Goal: Transaction & Acquisition: Subscribe to service/newsletter

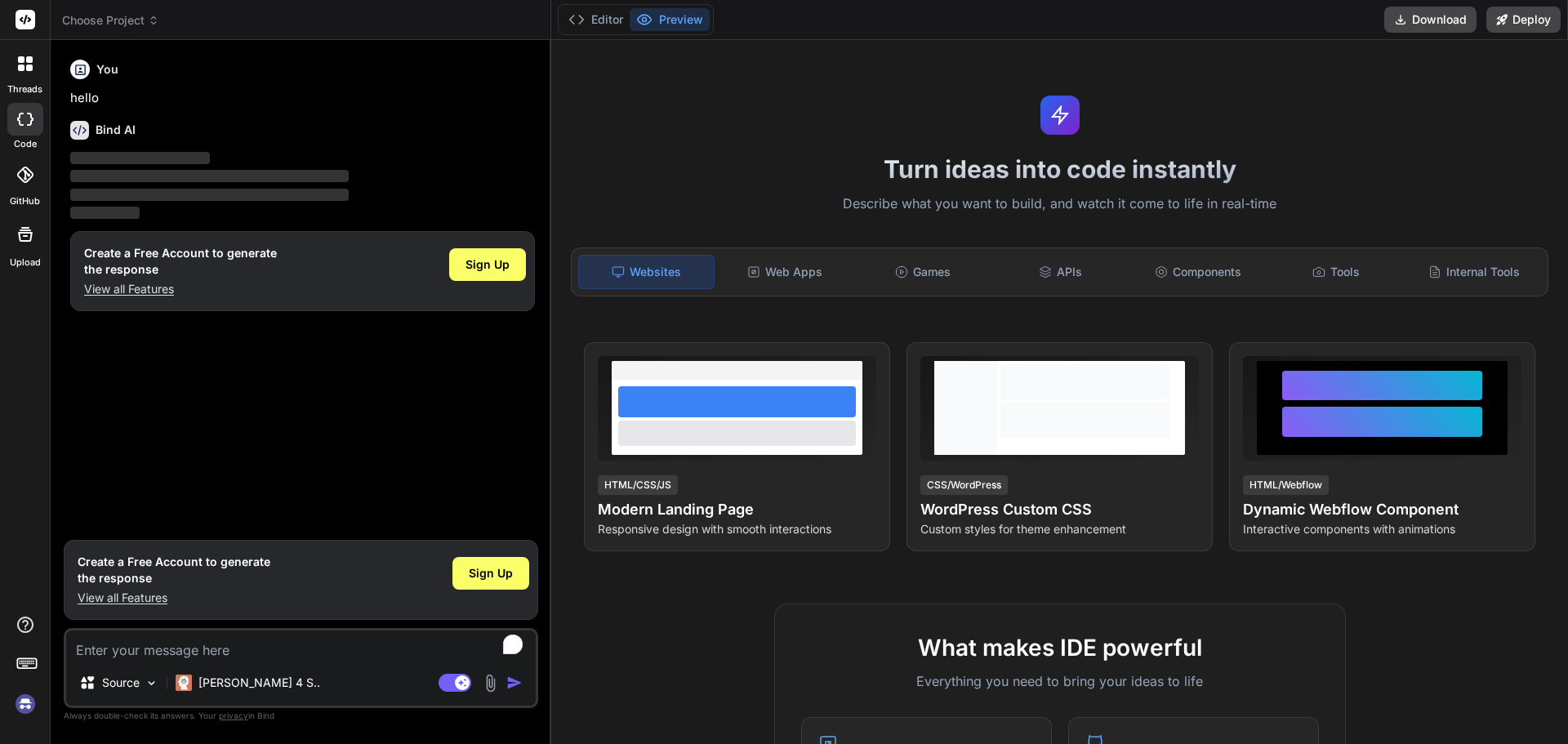
click at [178, 652] on textarea "To enrich screen reader interactions, please activate Accessibility in Grammarl…" at bounding box center [301, 645] width 470 height 29
paste textarea "What do you think is actually happening when you give [PERSON_NAME] the move() …"
type textarea "x"
type textarea "What do you think is actually happening when you give [PERSON_NAME] the move() …"
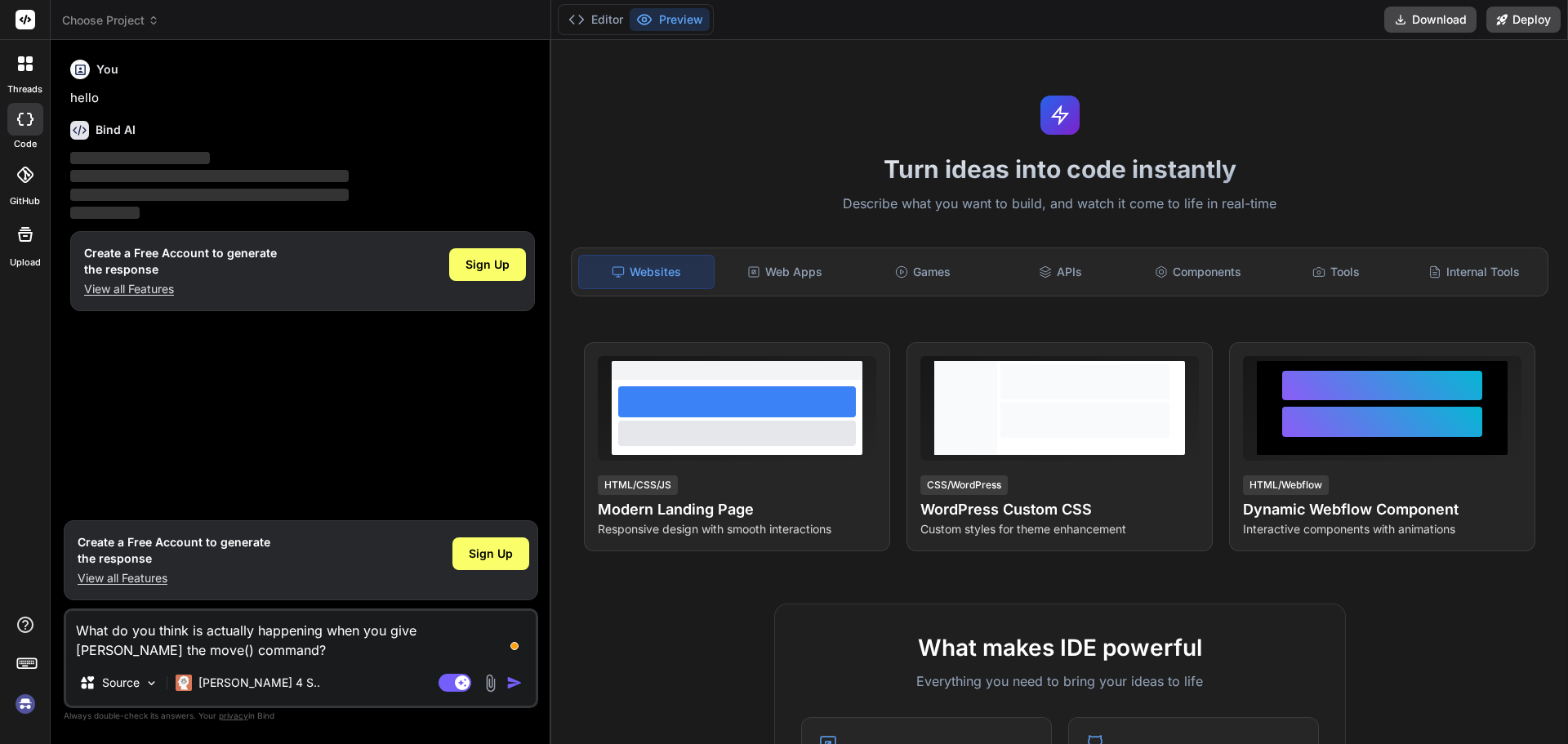
type textarea "x"
type textarea "What do you think is actually happening when you give [PERSON_NAME] the move() …"
type textarea "x"
type textarea "What do you think is actually happening when you give [PERSON_NAME] the move() …"
type textarea "x"
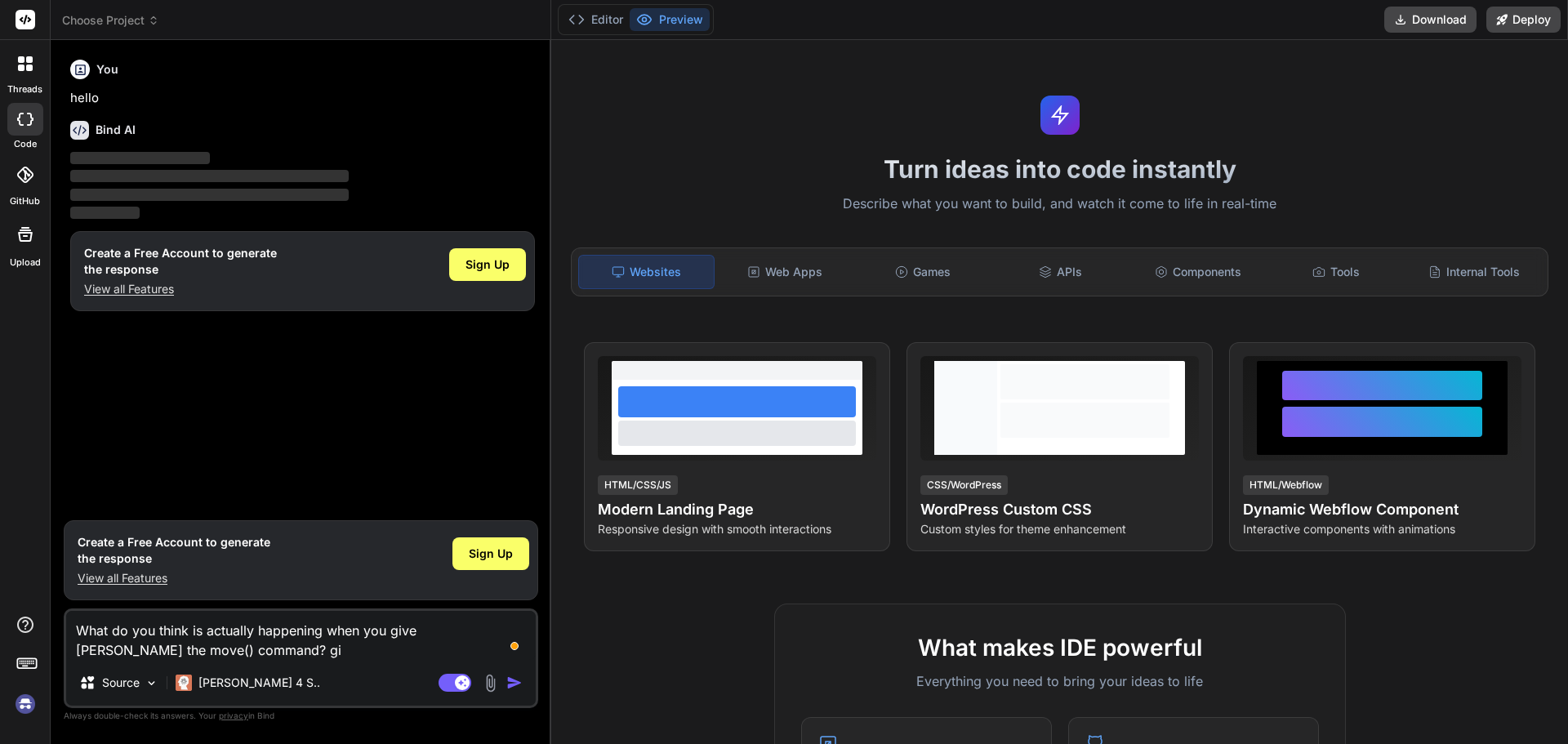
type textarea "What do you think is actually happening when you give [PERSON_NAME] the move() …"
type textarea "x"
type textarea "What do you think is actually happening when you give [PERSON_NAME] the move() …"
type textarea "x"
type textarea "What do you think is actually happening when you give [PERSON_NAME] the move() …"
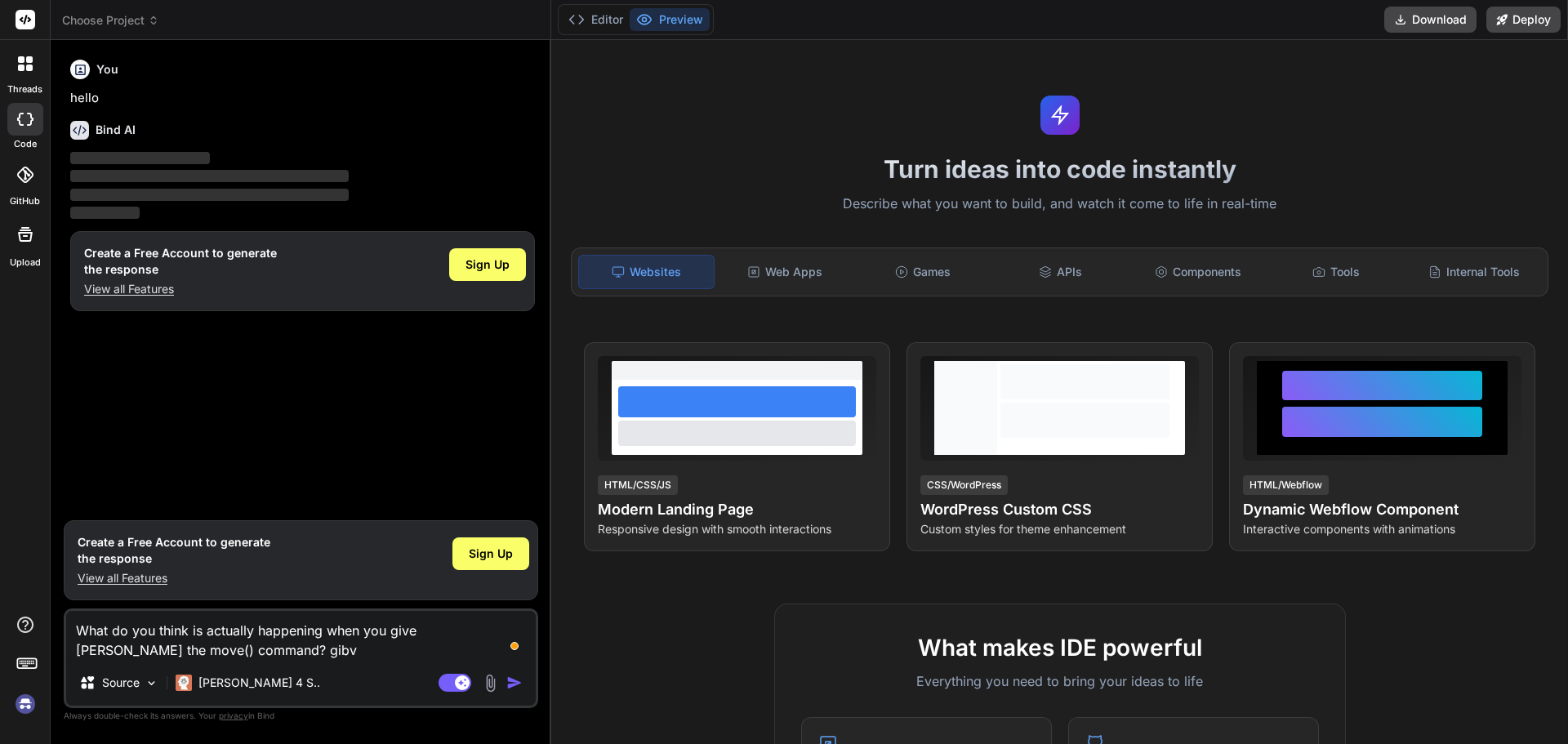
type textarea "x"
type textarea "What do you think is actually happening when you give [PERSON_NAME] the move() …"
type textarea "x"
type textarea "What do you think is actually happening when you give [PERSON_NAME] the move() …"
type textarea "x"
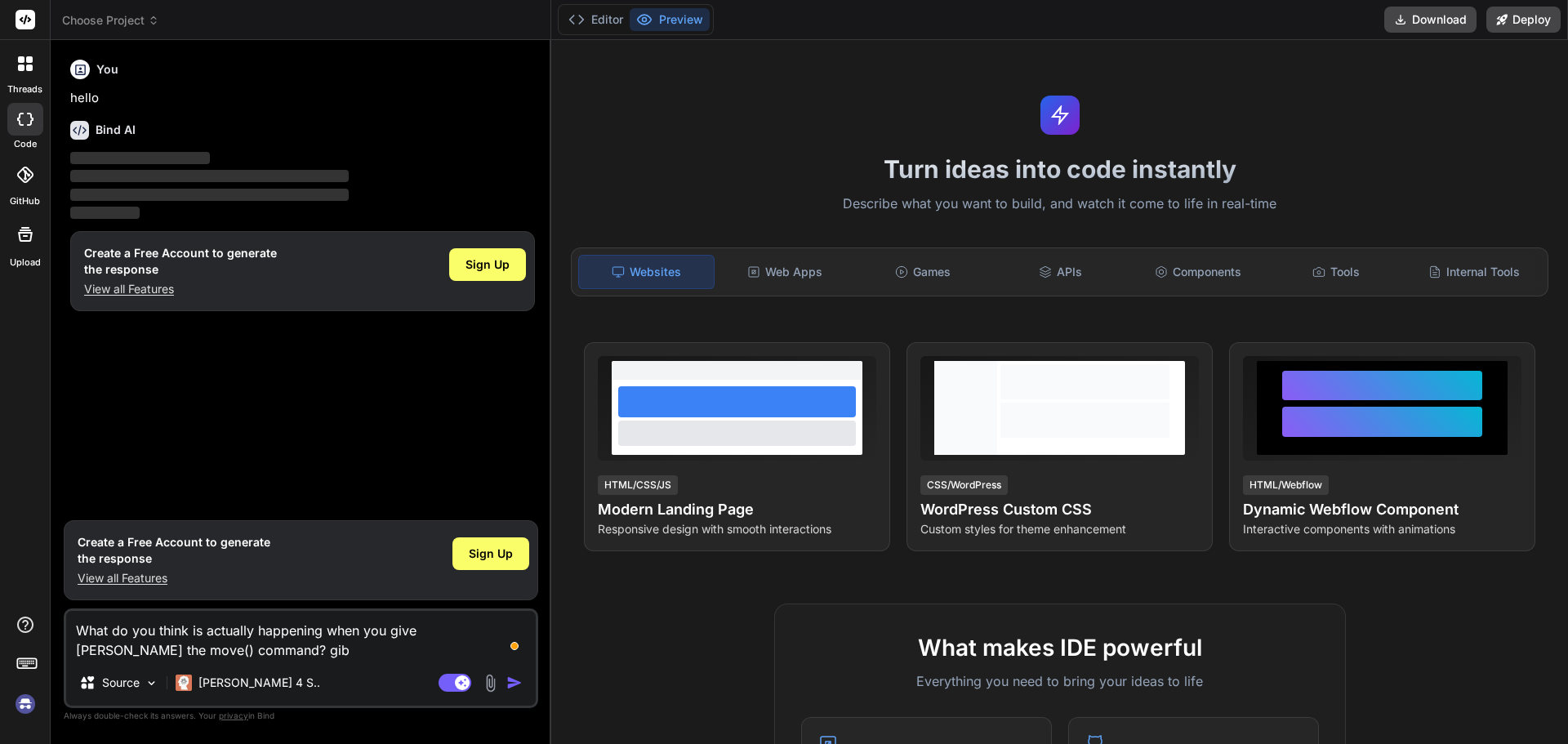
type textarea "What do you think is actually happening when you give [PERSON_NAME] the move() …"
type textarea "x"
type textarea "What do you think is actually happening when you give [PERSON_NAME] the move() …"
type textarea "x"
type textarea "What do you think is actually happening when you give [PERSON_NAME] the move() …"
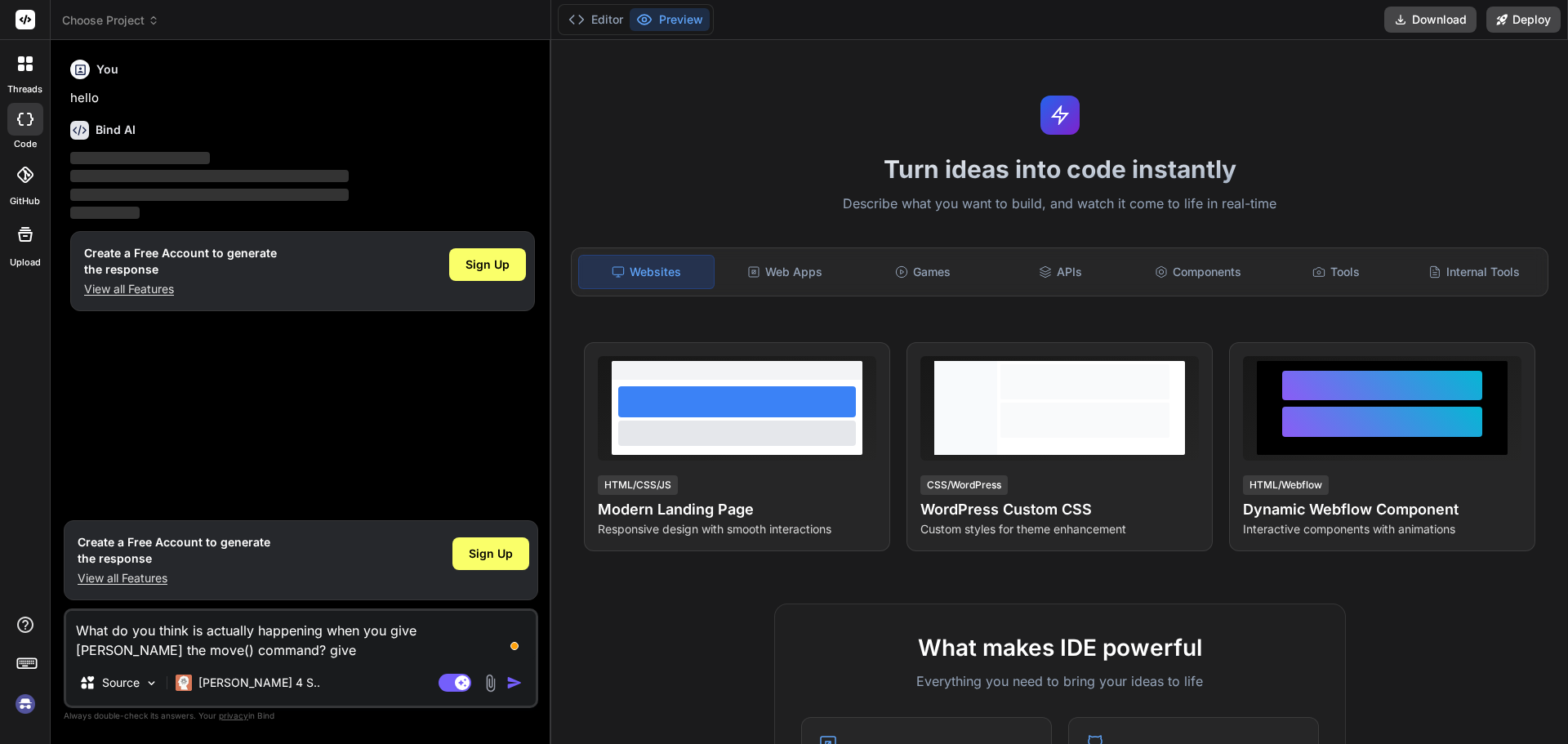
type textarea "x"
type textarea "What do you think is actually happening when you give [PERSON_NAME] the move() …"
type textarea "x"
type textarea "What do you think is actually happening when you give [PERSON_NAME] the move() …"
type textarea "x"
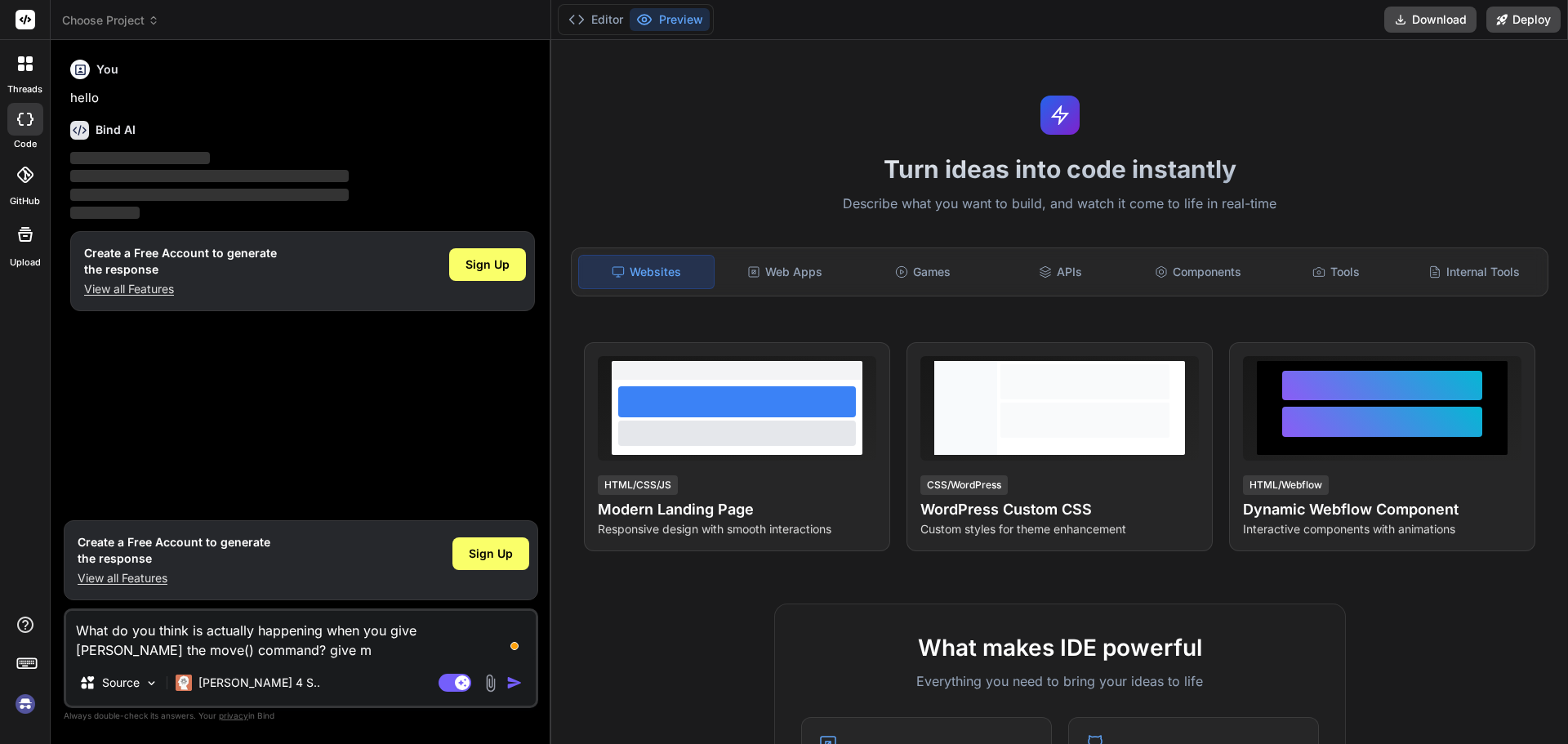
type textarea "What do you think is actually happening when you give [PERSON_NAME] the move() …"
type textarea "x"
type textarea "What do you think is actually happening when you give [PERSON_NAME] the move() …"
type textarea "x"
type textarea "What do you think is actually happening when you give [PERSON_NAME] the move() …"
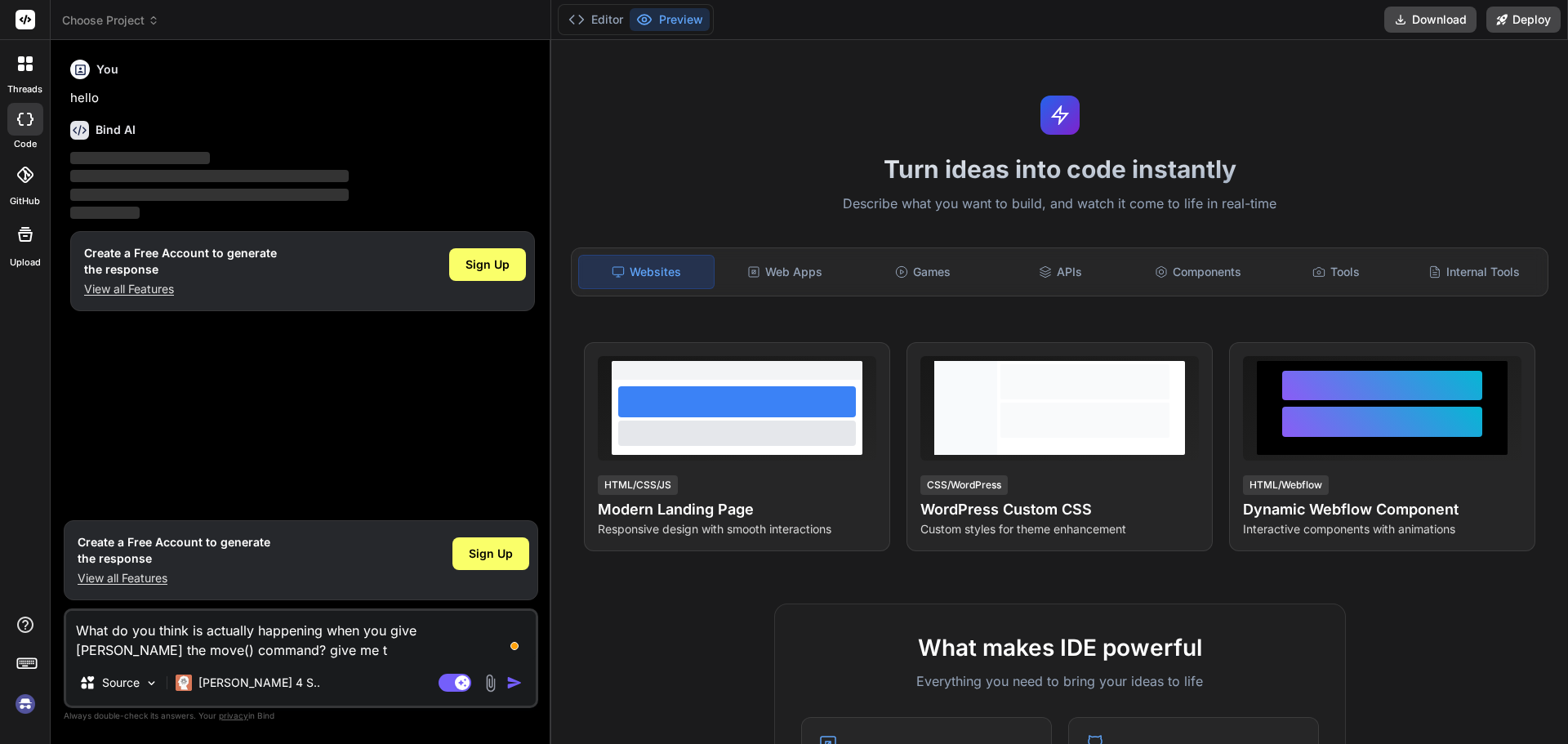
type textarea "x"
type textarea "What do you think is actually happening when you give [PERSON_NAME] the move() …"
type textarea "x"
type textarea "What do you think is actually happening when you give [PERSON_NAME] the move() …"
type textarea "x"
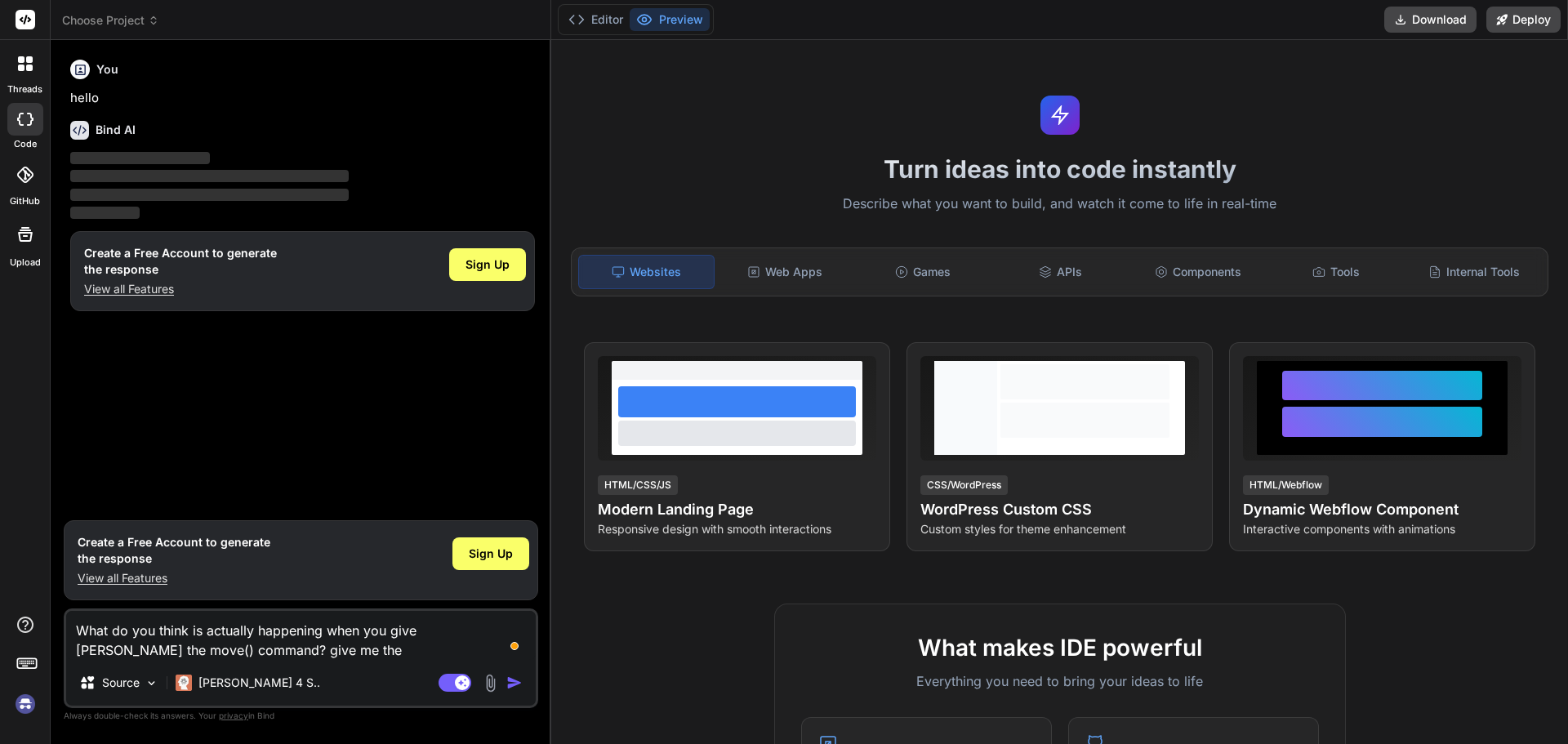
type textarea "What do you think is actually happening when you give [PERSON_NAME] the move() …"
type textarea "x"
type textarea "What do you think is actually happening when you give [PERSON_NAME] the move() …"
type textarea "x"
type textarea "What do you think is actually happening when you give [PERSON_NAME] the move() …"
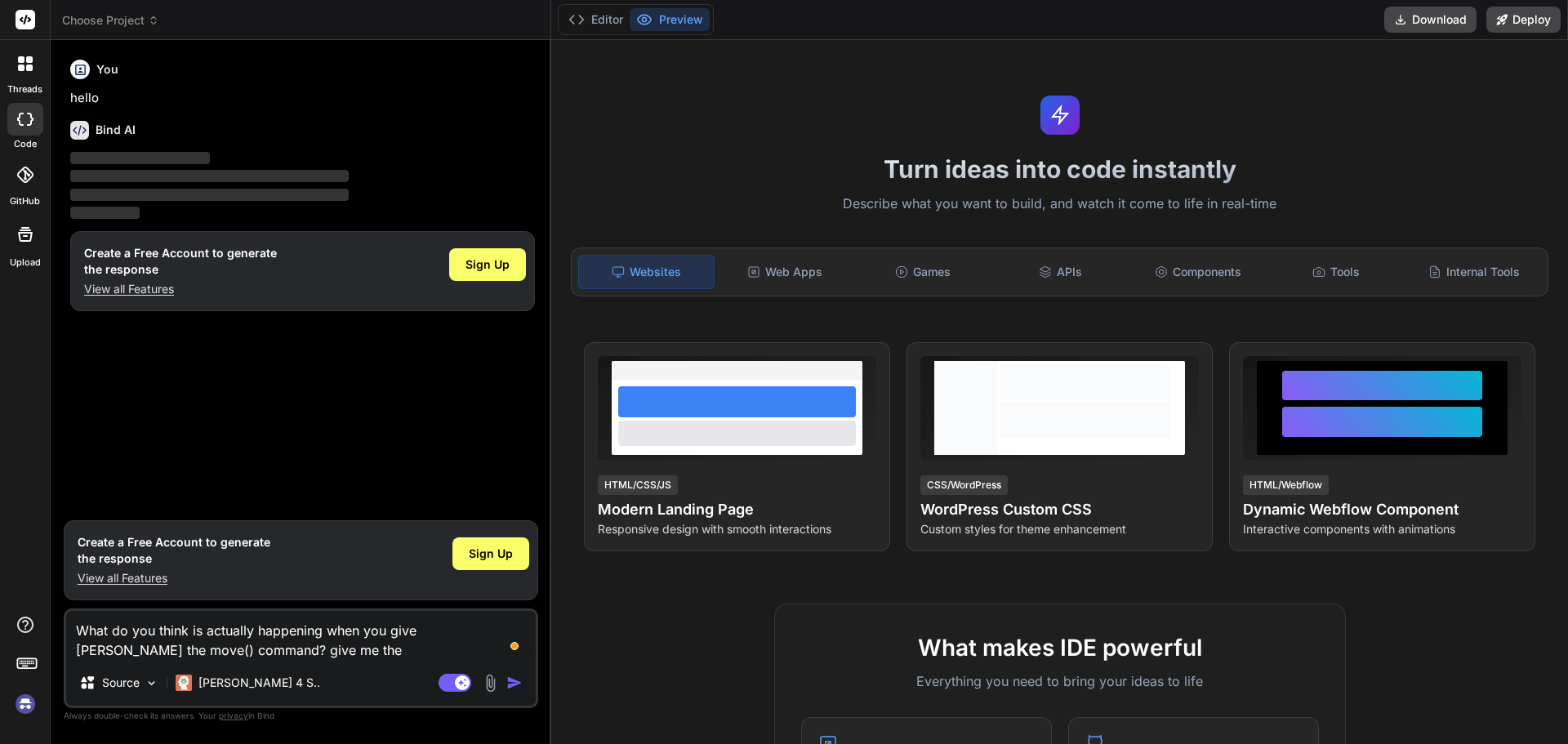
type textarea "x"
type textarea "What do you think is actually happening when you give [PERSON_NAME] the move() …"
type textarea "x"
type textarea "What do you think is actually happening when you give [PERSON_NAME] the move() …"
type textarea "x"
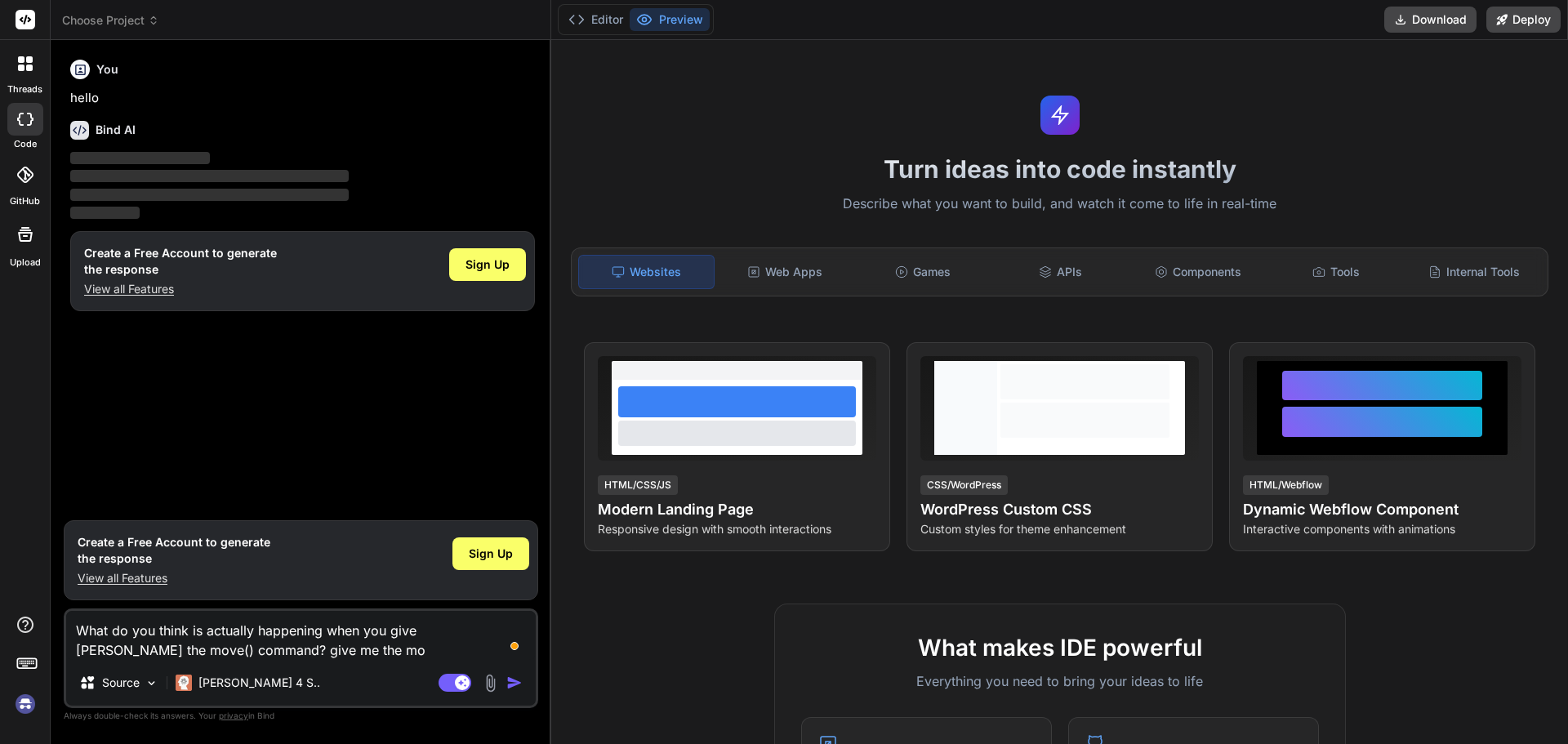
type textarea "What do you think is actually happening when you give [PERSON_NAME] the move() …"
type textarea "x"
type textarea "What do you think is actually happening when you give [PERSON_NAME] the move() …"
type textarea "x"
type textarea "What do you think is actually happening when you give [PERSON_NAME] the move() …"
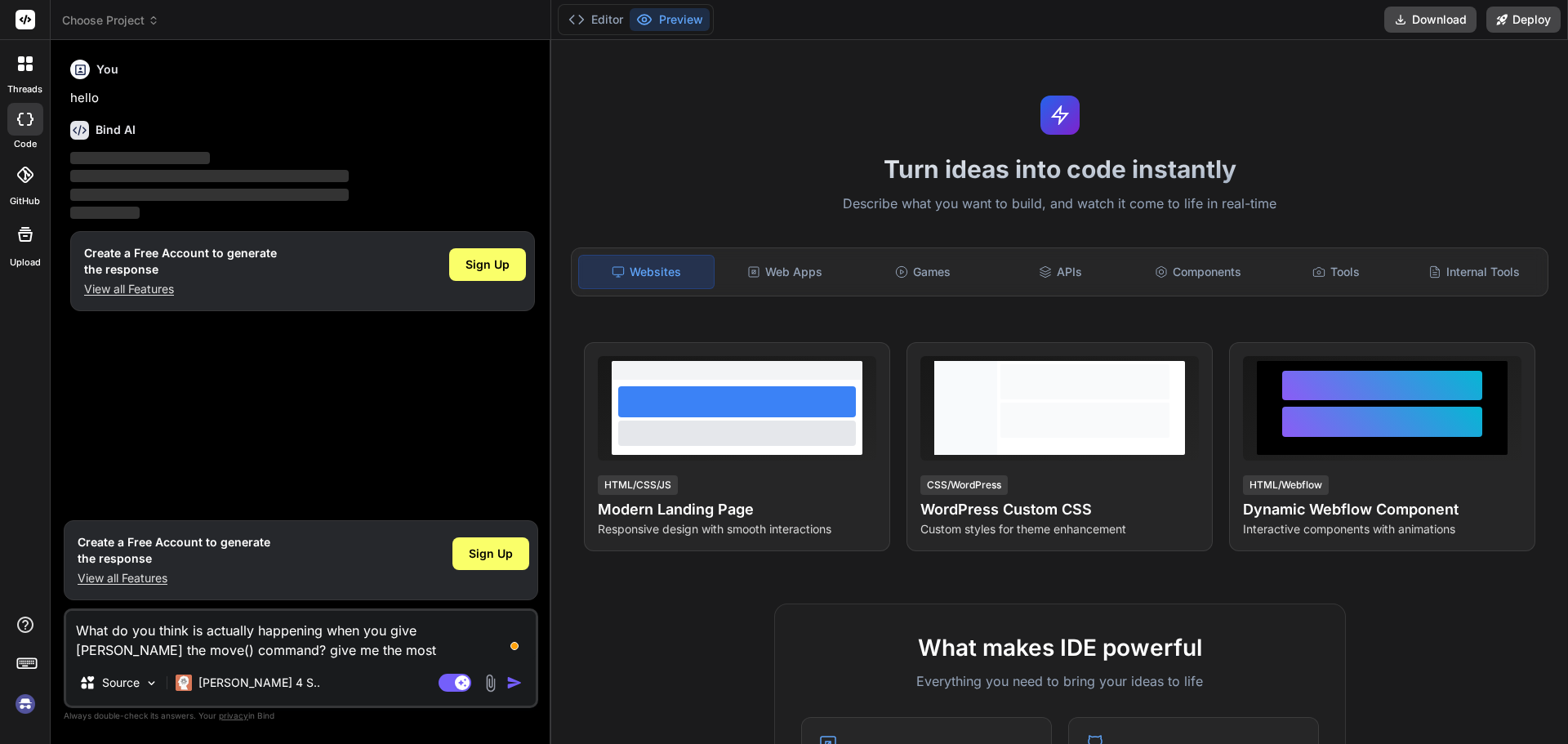
type textarea "x"
type textarea "What do you think is actually happening when you give [PERSON_NAME] the move() …"
type textarea "x"
type textarea "What do you think is actually happening when you give [PERSON_NAME] the move() …"
type textarea "x"
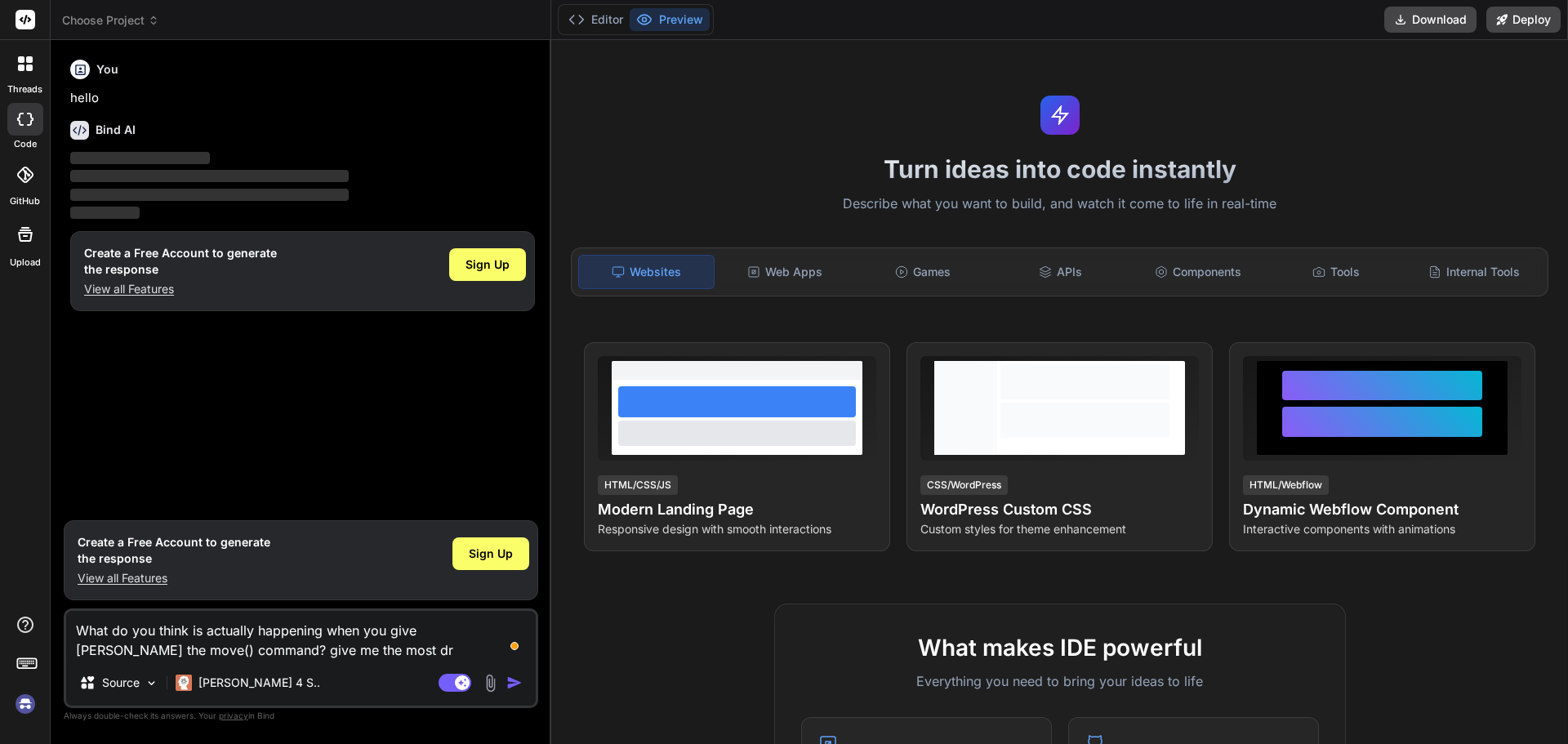
type textarea "What do you think is actually happening when you give [PERSON_NAME] the move() …"
type textarea "x"
type textarea "What do you think is actually happening when you give [PERSON_NAME] the move() …"
type textarea "x"
type textarea "What do you think is actually happening when you give [PERSON_NAME] the move() …"
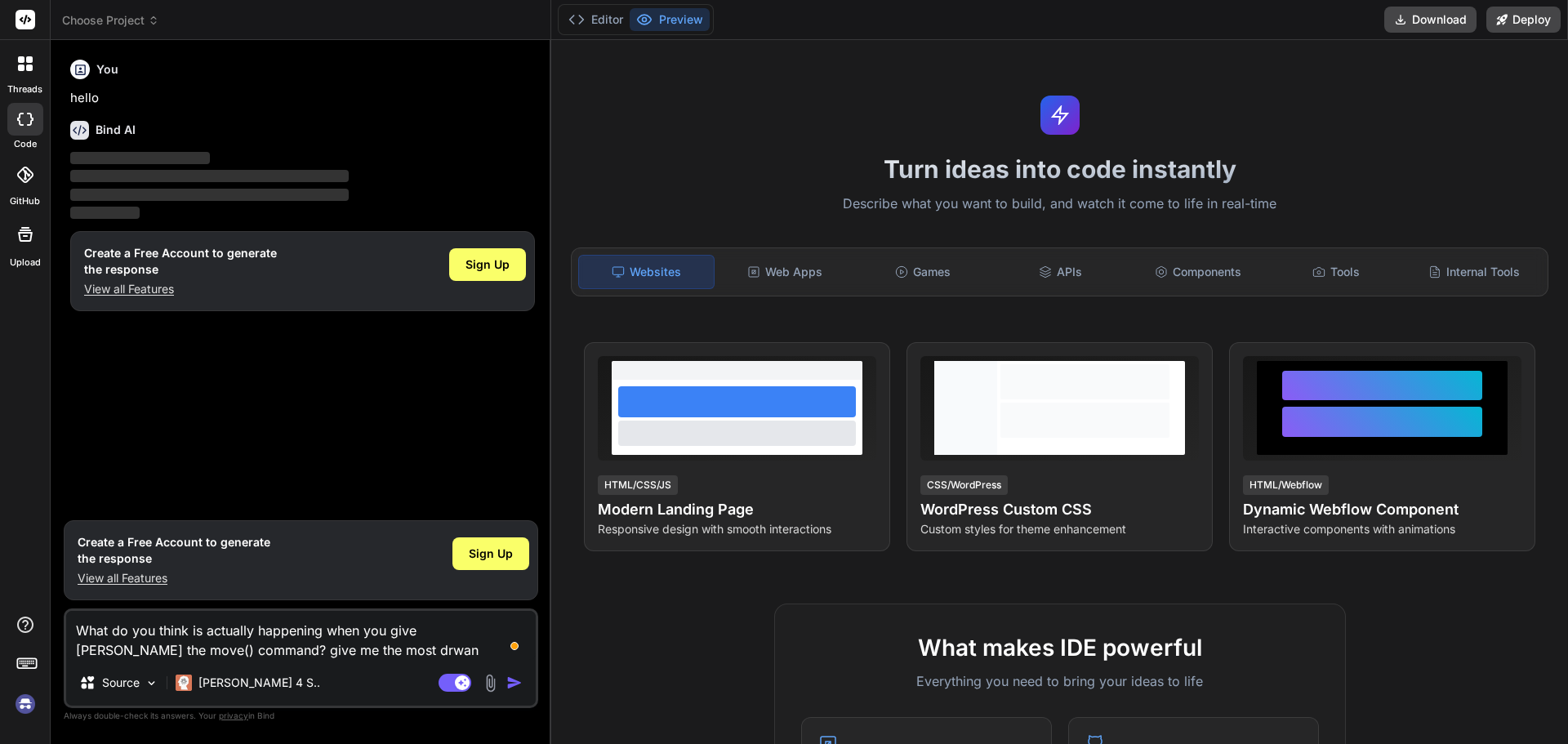
type textarea "x"
type textarea "What do you think is actually happening when you give [PERSON_NAME] the move() …"
type textarea "x"
type textarea "What do you think is actually happening when you give [PERSON_NAME] the move() …"
type textarea "x"
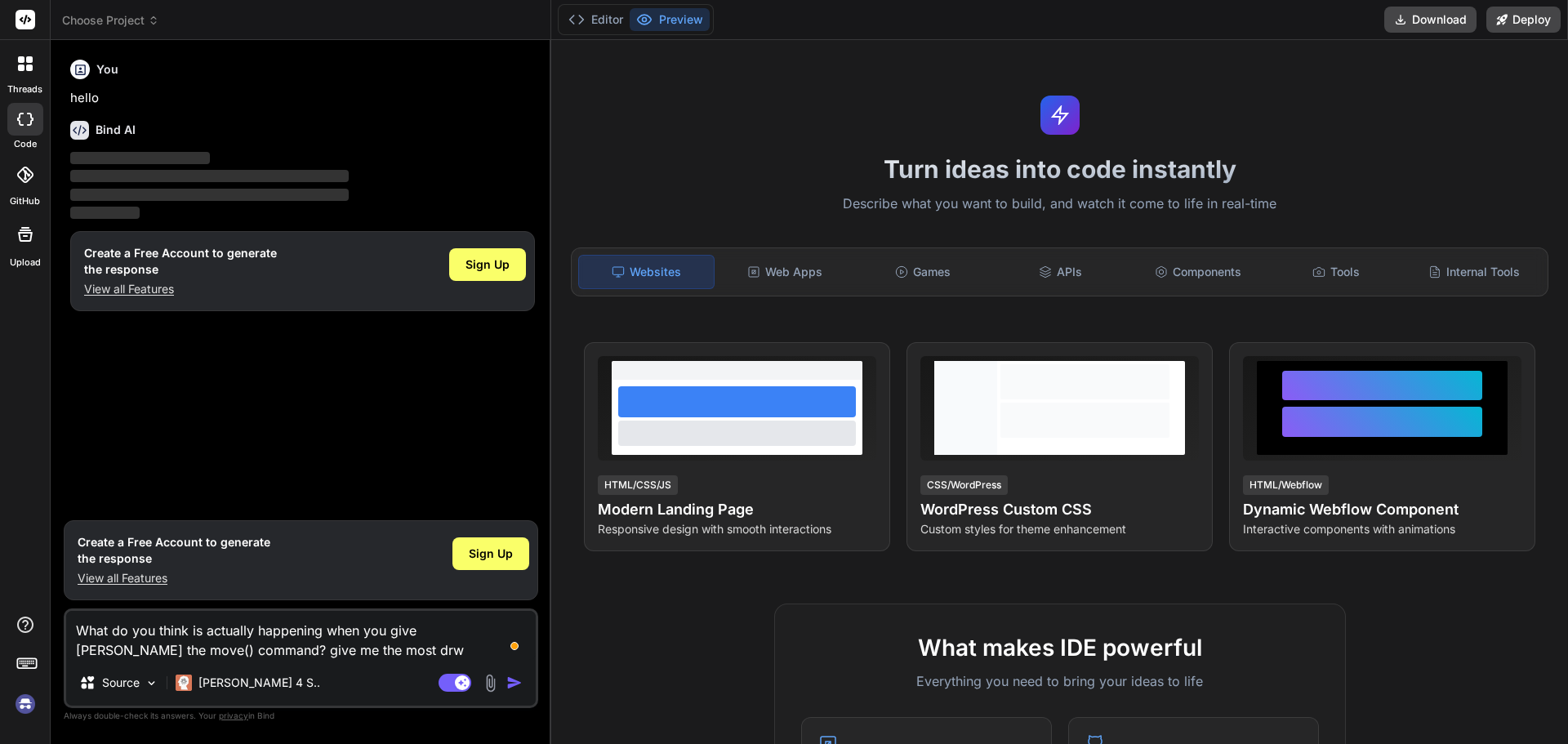
type textarea "What do you think is actually happening when you give [PERSON_NAME] the move() …"
type textarea "x"
type textarea "What do you think is actually happening when you give [PERSON_NAME] the move() …"
type textarea "x"
type textarea "What do you think is actually happening when you give [PERSON_NAME] the move() …"
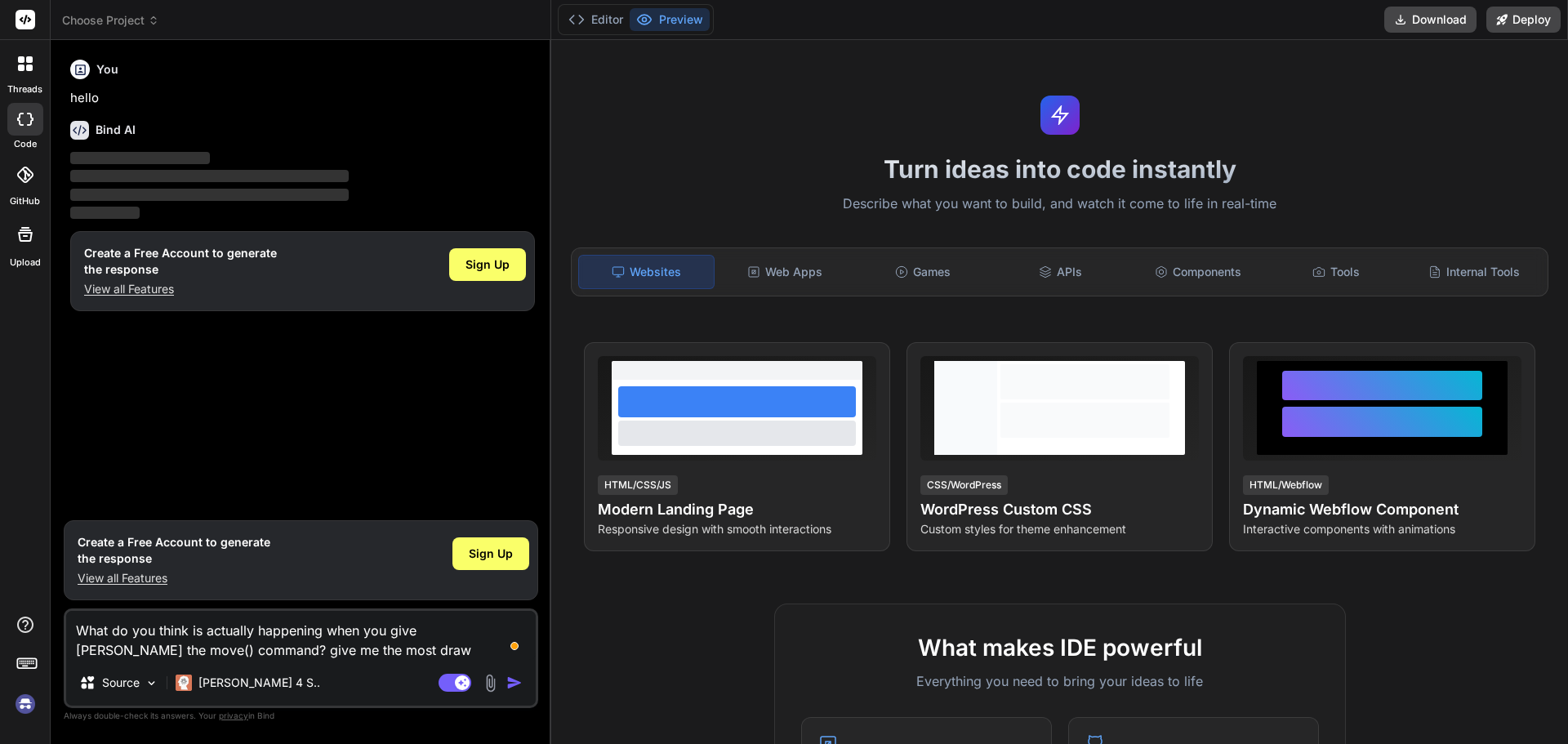
type textarea "x"
type textarea "What do you think is actually happening when you give [PERSON_NAME] the move() …"
type textarea "x"
type textarea "What do you think is actually happening when you give [PERSON_NAME] the move() …"
type textarea "x"
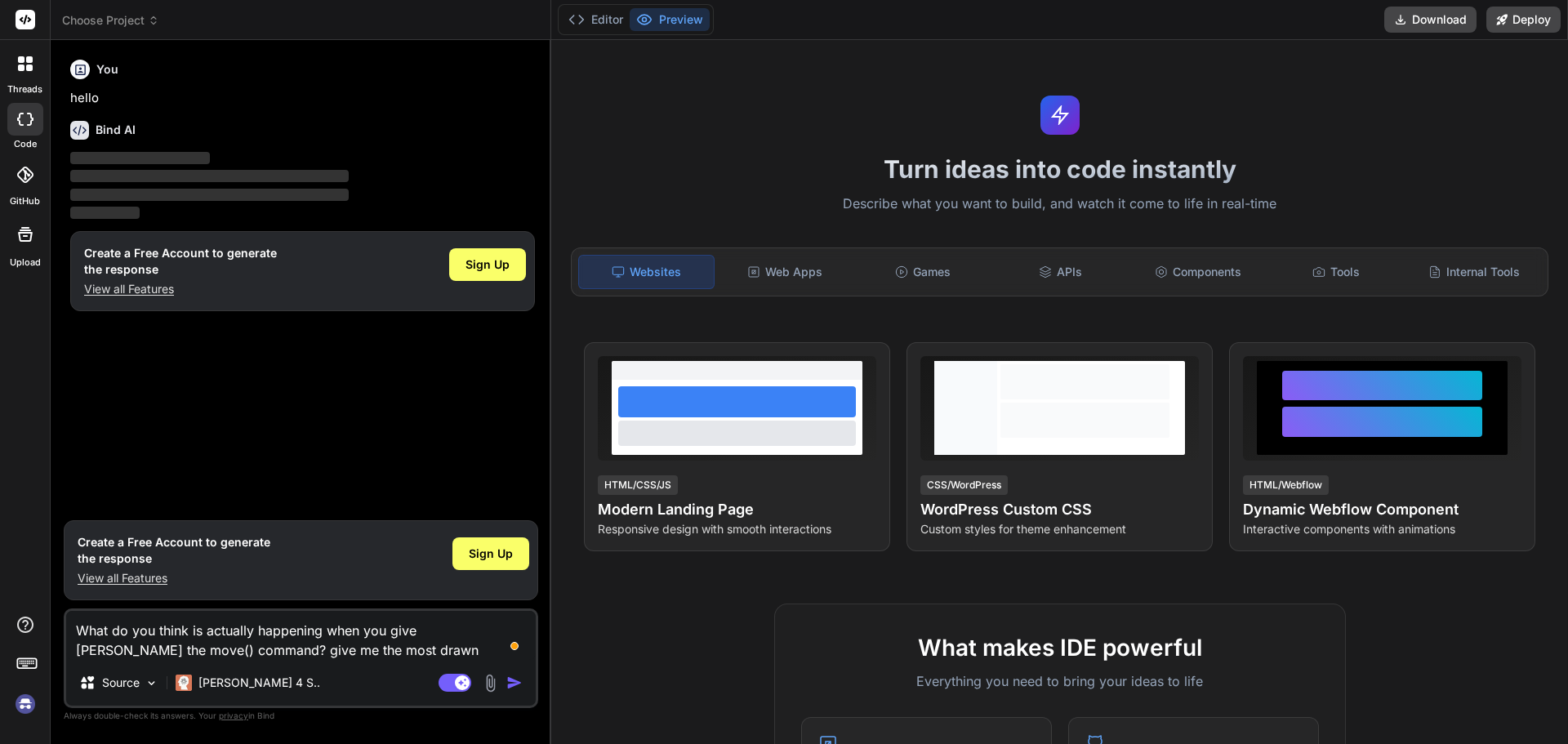
type textarea "What do you think is actually happening when you give [PERSON_NAME] the move() …"
type textarea "x"
type textarea "What do you think is actually happening when you give [PERSON_NAME] the move() …"
type textarea "x"
type textarea "What do you think is actually happening when you give [PERSON_NAME] the move() …"
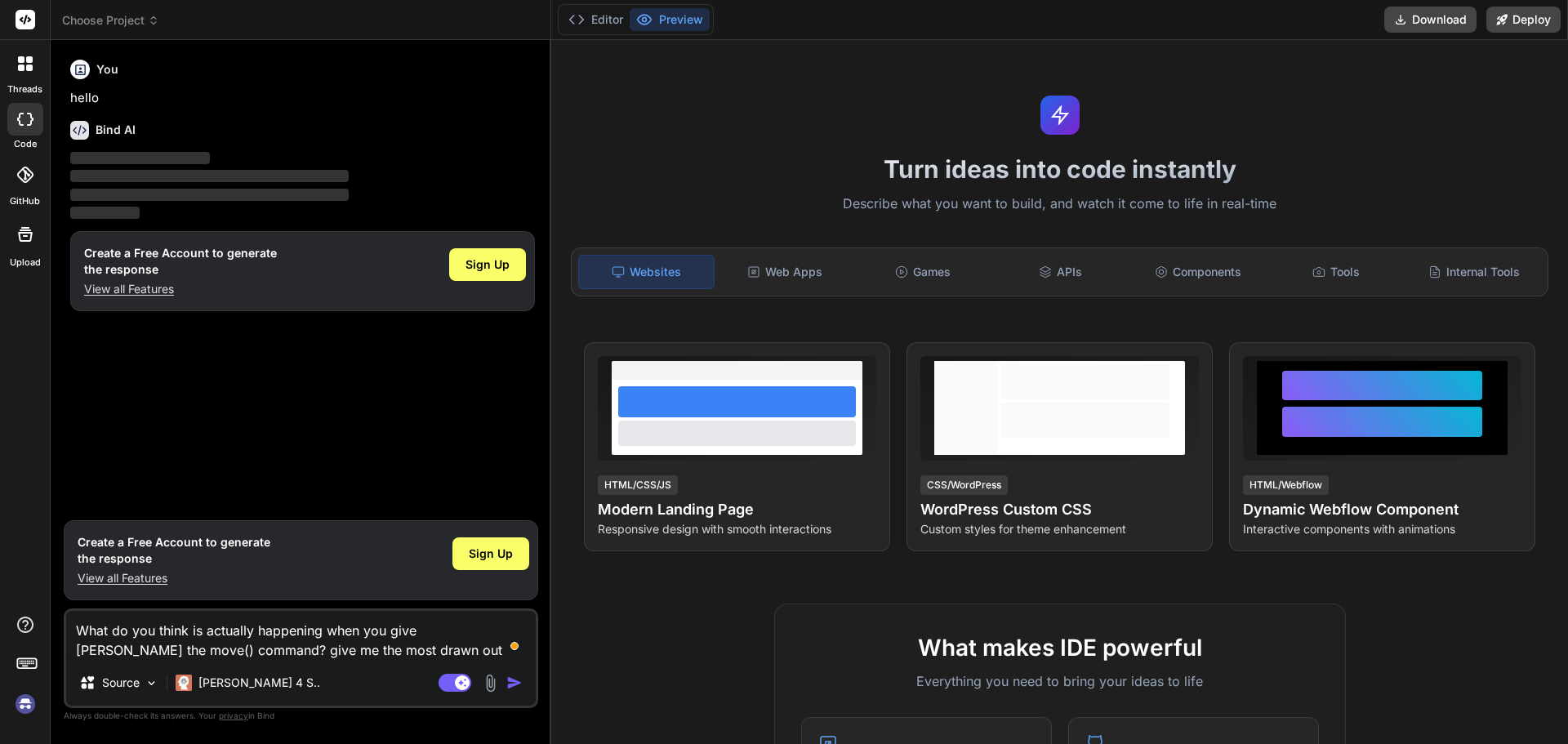
type textarea "x"
type textarea "What do you think is actually happening when you give [PERSON_NAME] the move() …"
type textarea "x"
type textarea "What do you think is actually happening when you give [PERSON_NAME] the move() …"
type textarea "x"
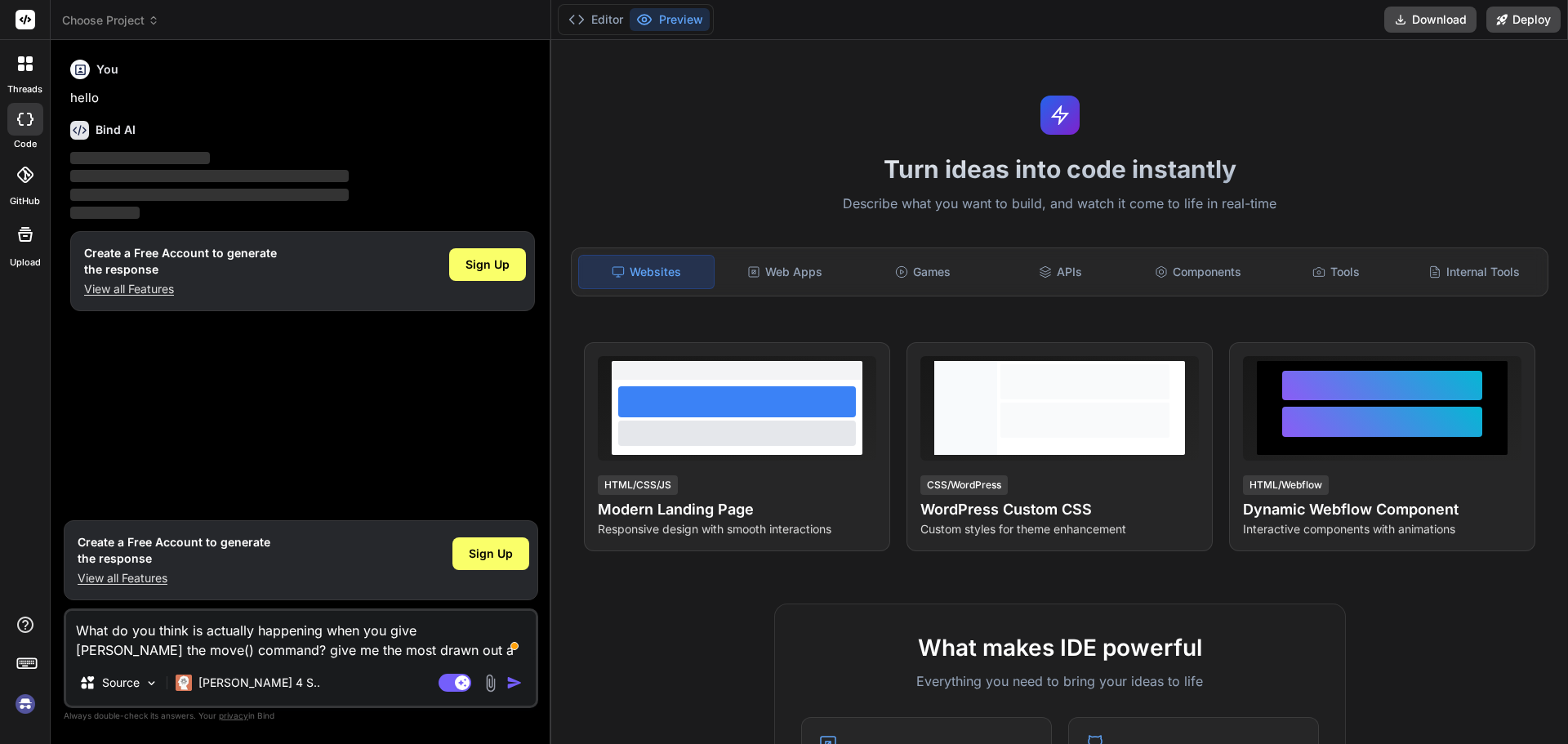
type textarea "What do you think is actually happening when you give [PERSON_NAME] the move() …"
type textarea "x"
type textarea "What do you think is actually happening when you give [PERSON_NAME] the move() …"
type textarea "x"
type textarea "What do you think is actually happening when you give [PERSON_NAME] the move() …"
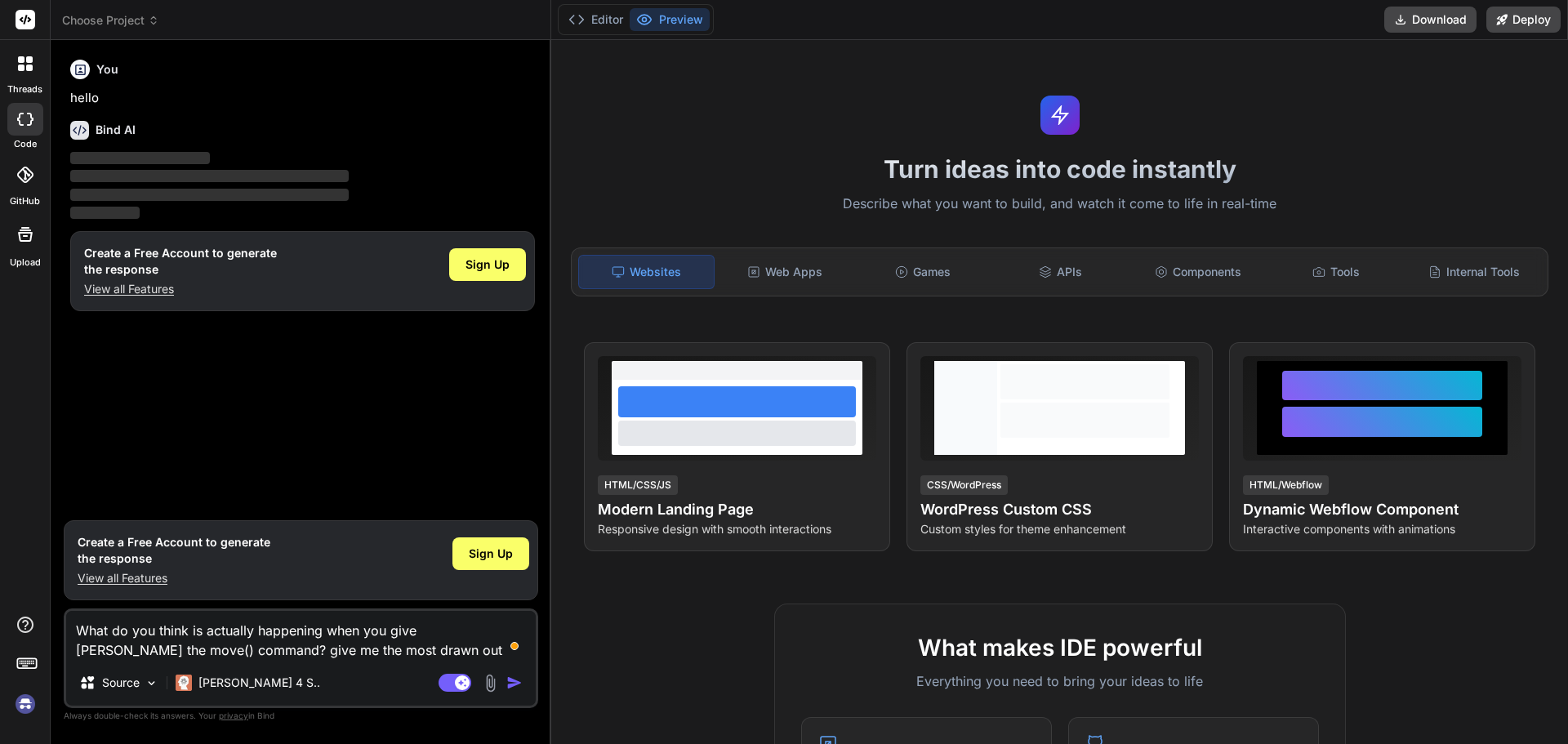
type textarea "x"
type textarea "What do you think is actually happening when you give [PERSON_NAME] the move() …"
type textarea "x"
type textarea "What do you think is actually happening when you give [PERSON_NAME] the move() …"
type textarea "x"
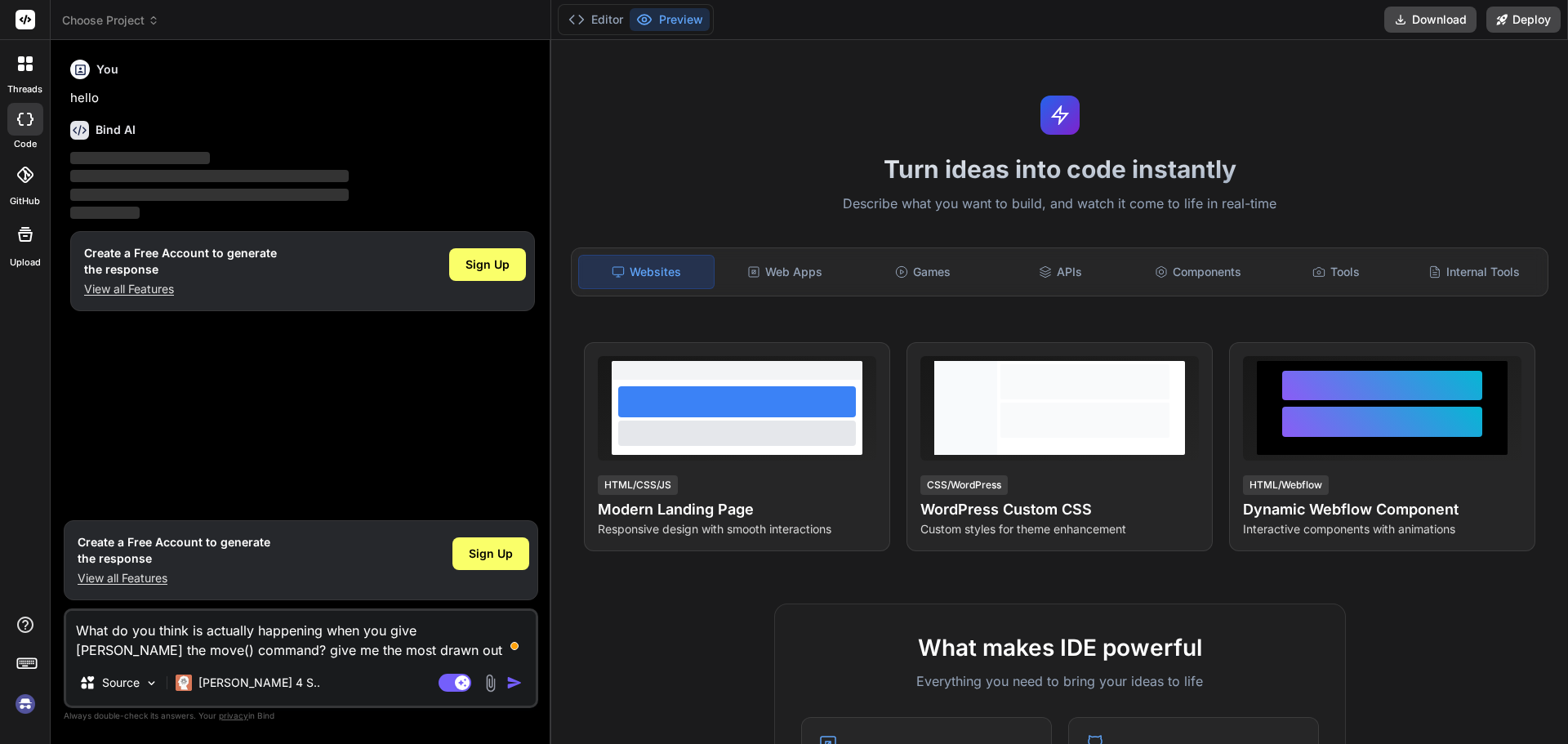
type textarea "What do you think is actually happening when you give [PERSON_NAME] the move() …"
type textarea "x"
type textarea "What do you think is actually happening when you give [PERSON_NAME] the move() …"
type textarea "x"
type textarea "What do you think is actually happening when you give [PERSON_NAME] the move() …"
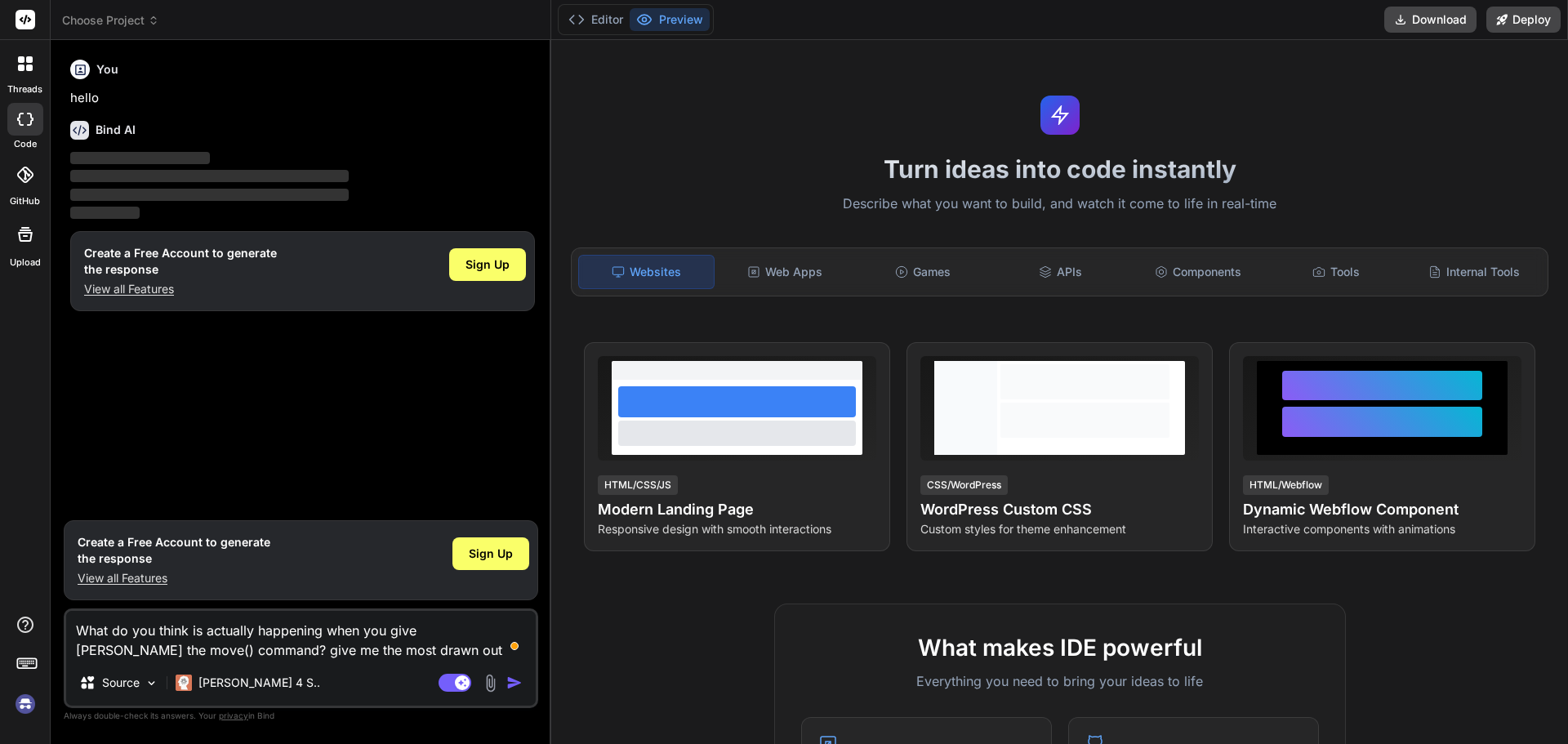
type textarea "x"
type textarea "What do you think is actually happening when you give [PERSON_NAME] the move() …"
type textarea "x"
type textarea "What do you think is actually happening when you give [PERSON_NAME] the move() …"
type textarea "x"
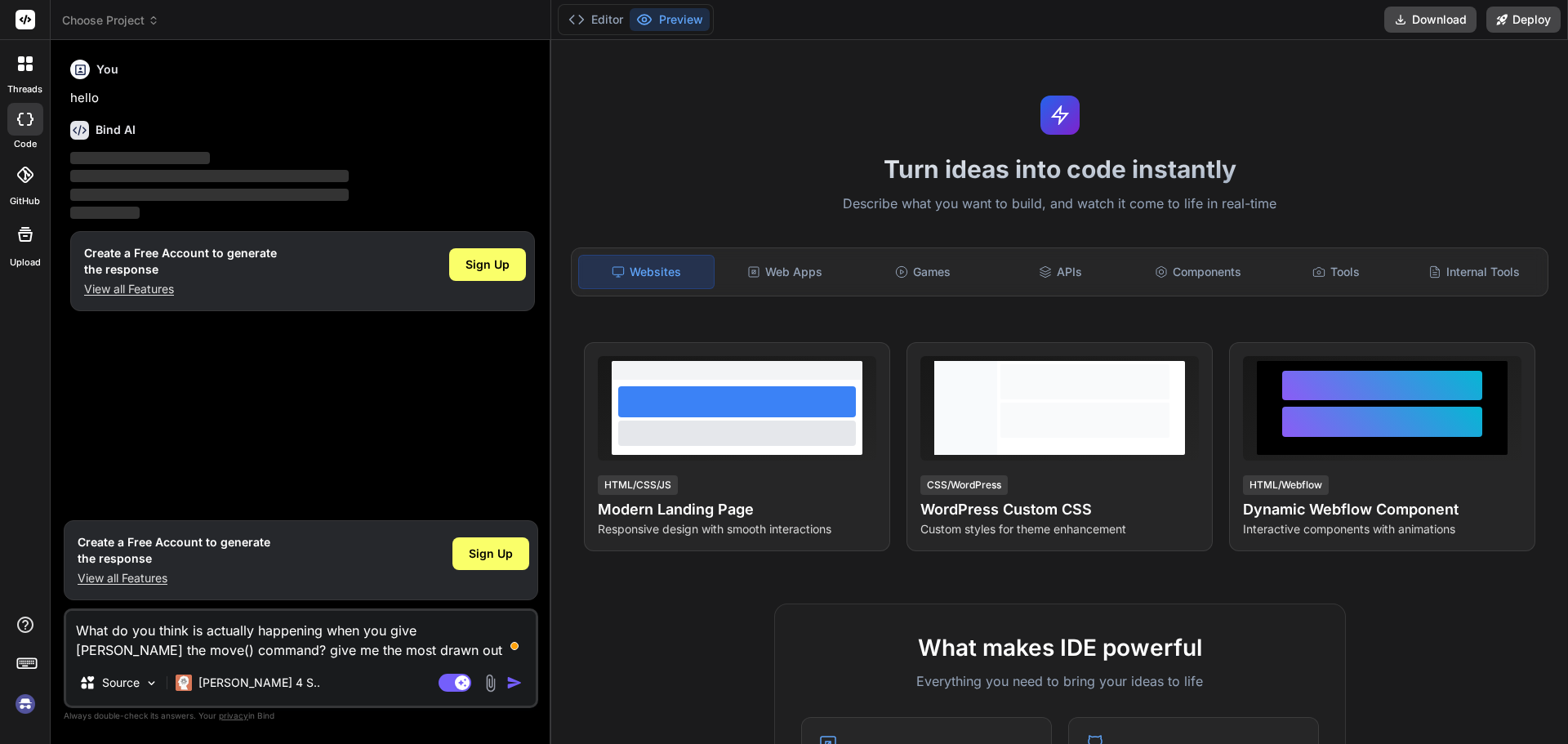
type textarea "What do you think is actually happening when you give [PERSON_NAME] the move() …"
type textarea "x"
type textarea "What do you think is actually happening when you give [PERSON_NAME] the move() …"
type textarea "x"
type textarea "What do you think is actually happening when you give [PERSON_NAME] the move() …"
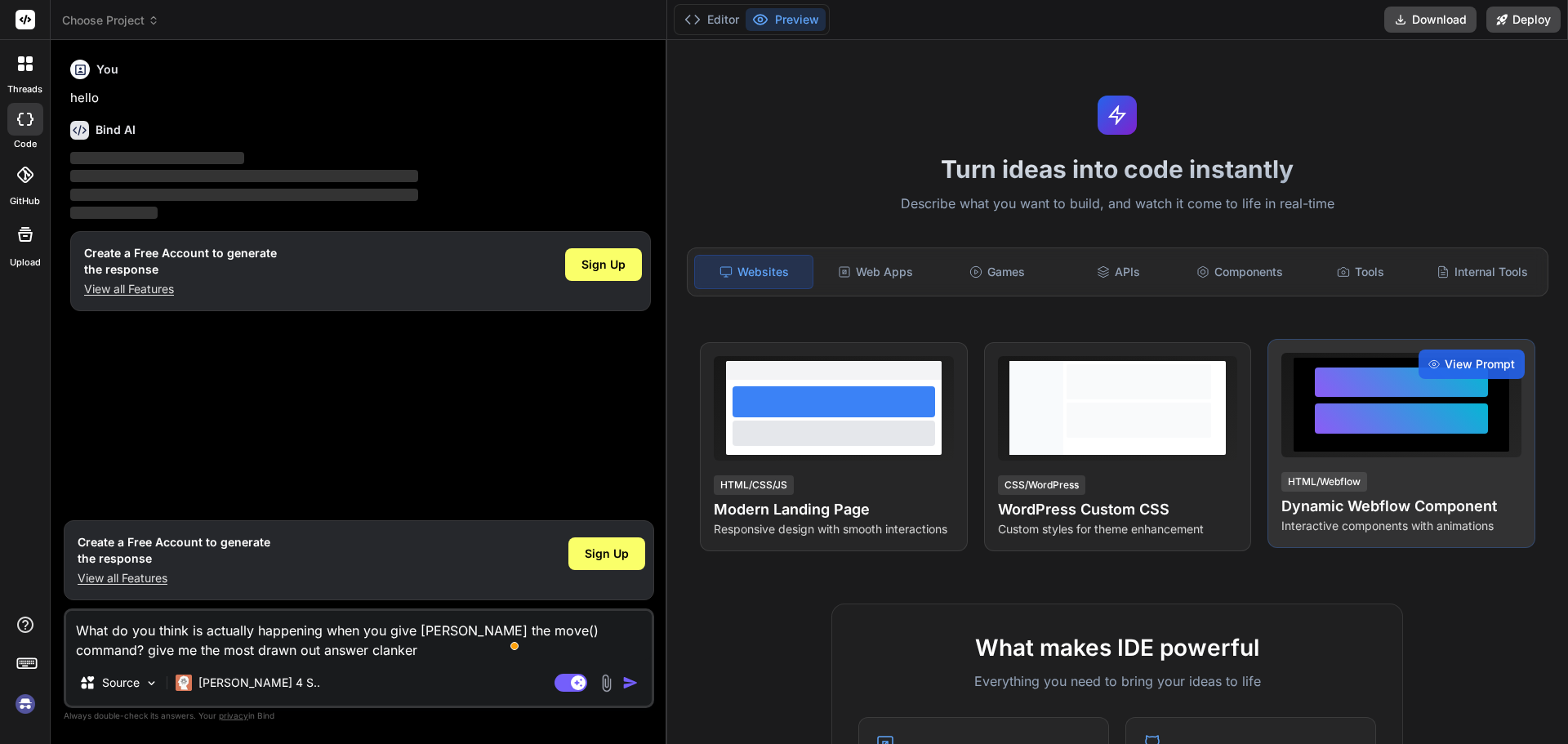
type textarea "x"
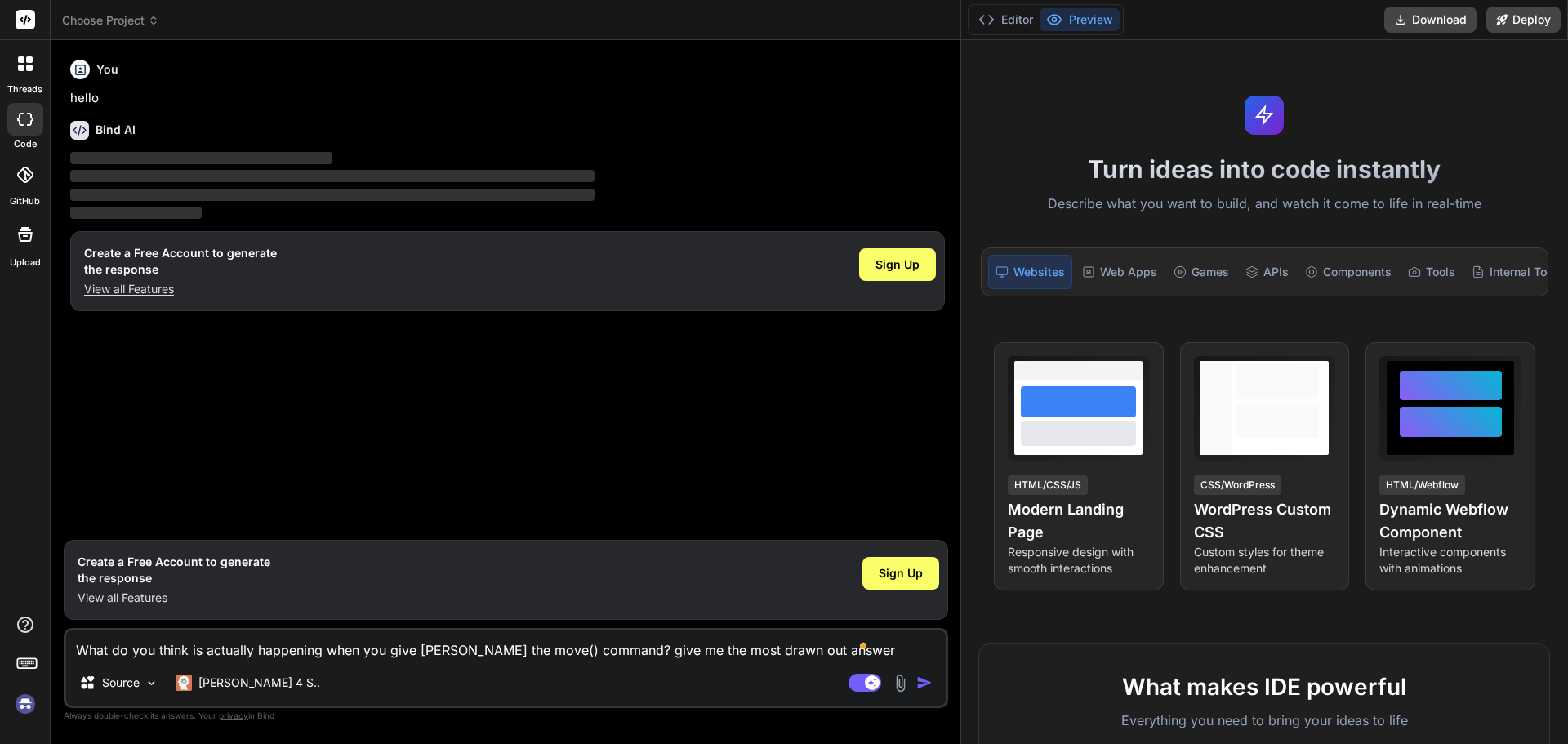
drag, startPoint x: 549, startPoint y: 359, endPoint x: 1567, endPoint y: 405, distance: 1019.0
click at [1567, 405] on div "Choose Project Created with Pixso. Bind AI Web Search Created with Pixso. Code …" at bounding box center [809, 372] width 1518 height 744
click at [926, 664] on div "What do you think is actually happening when you give [PERSON_NAME] the move() …" at bounding box center [505, 668] width 884 height 80
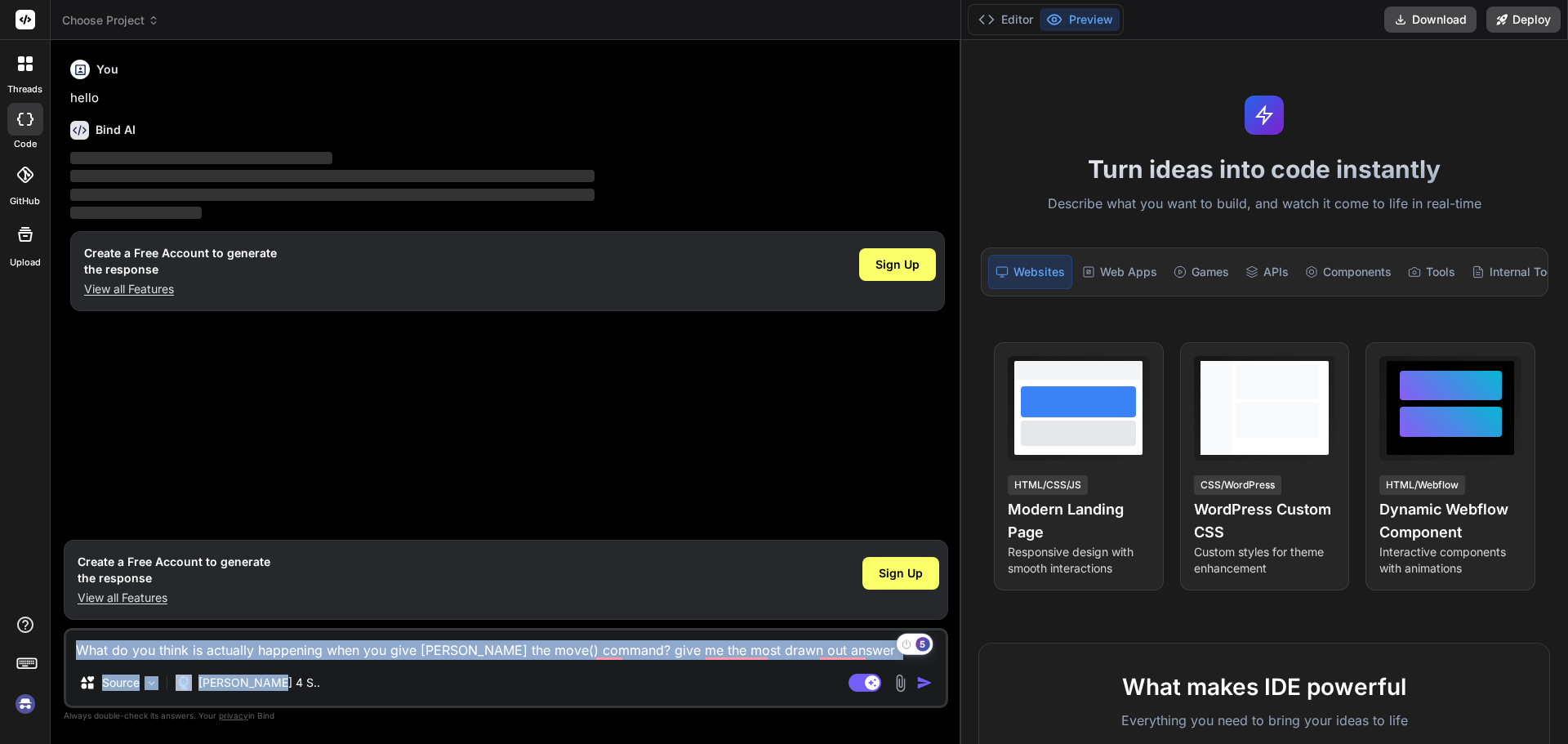
click at [922, 681] on img "button" at bounding box center [924, 683] width 16 height 16
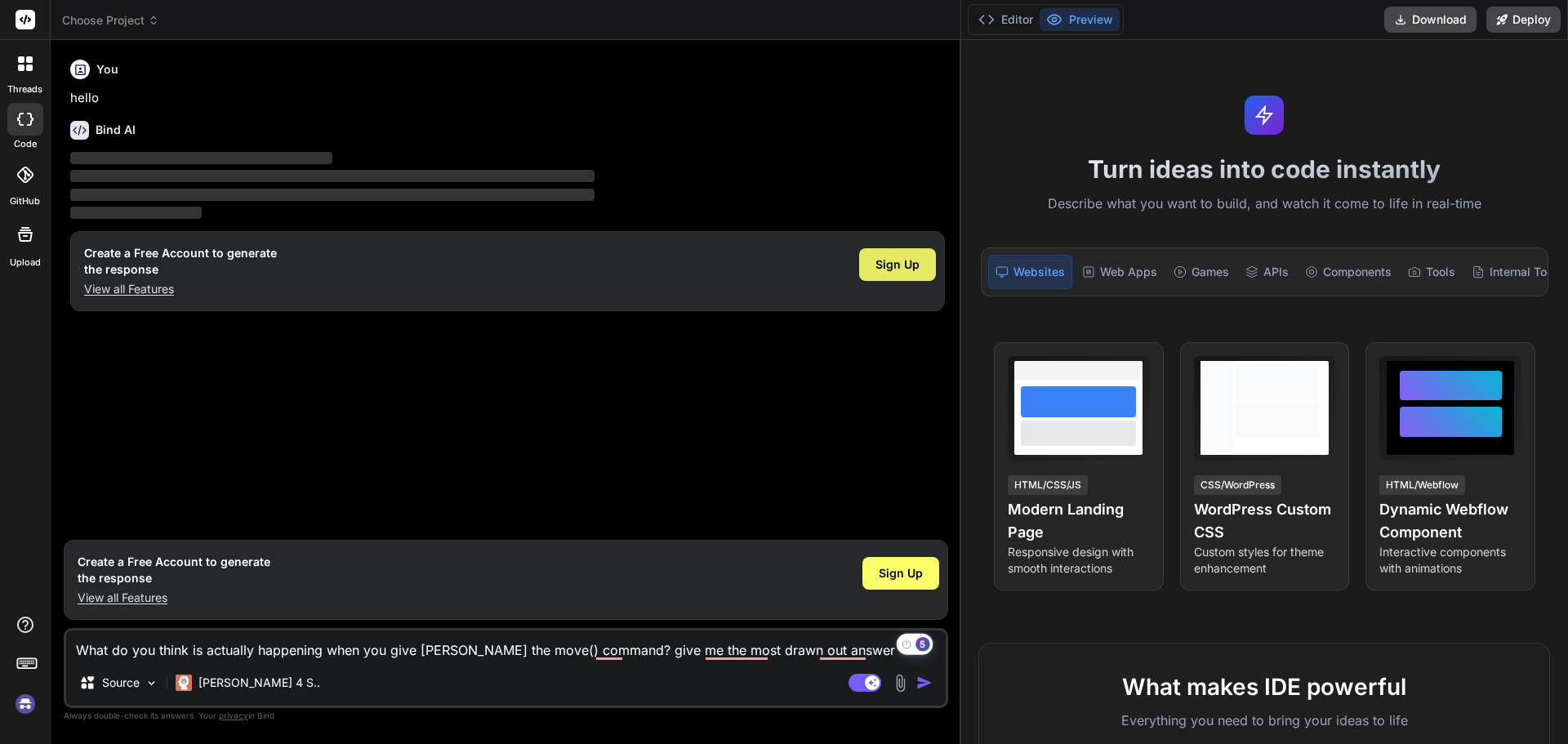
click at [895, 254] on div "Sign Up" at bounding box center [898, 264] width 77 height 33
drag, startPoint x: 76, startPoint y: 651, endPoint x: 1134, endPoint y: 629, distance: 1058.2
click at [1134, 629] on div "Choose Project Created with Pixso. Bind AI Web Search Created with Pixso. Code …" at bounding box center [809, 372] width 1518 height 744
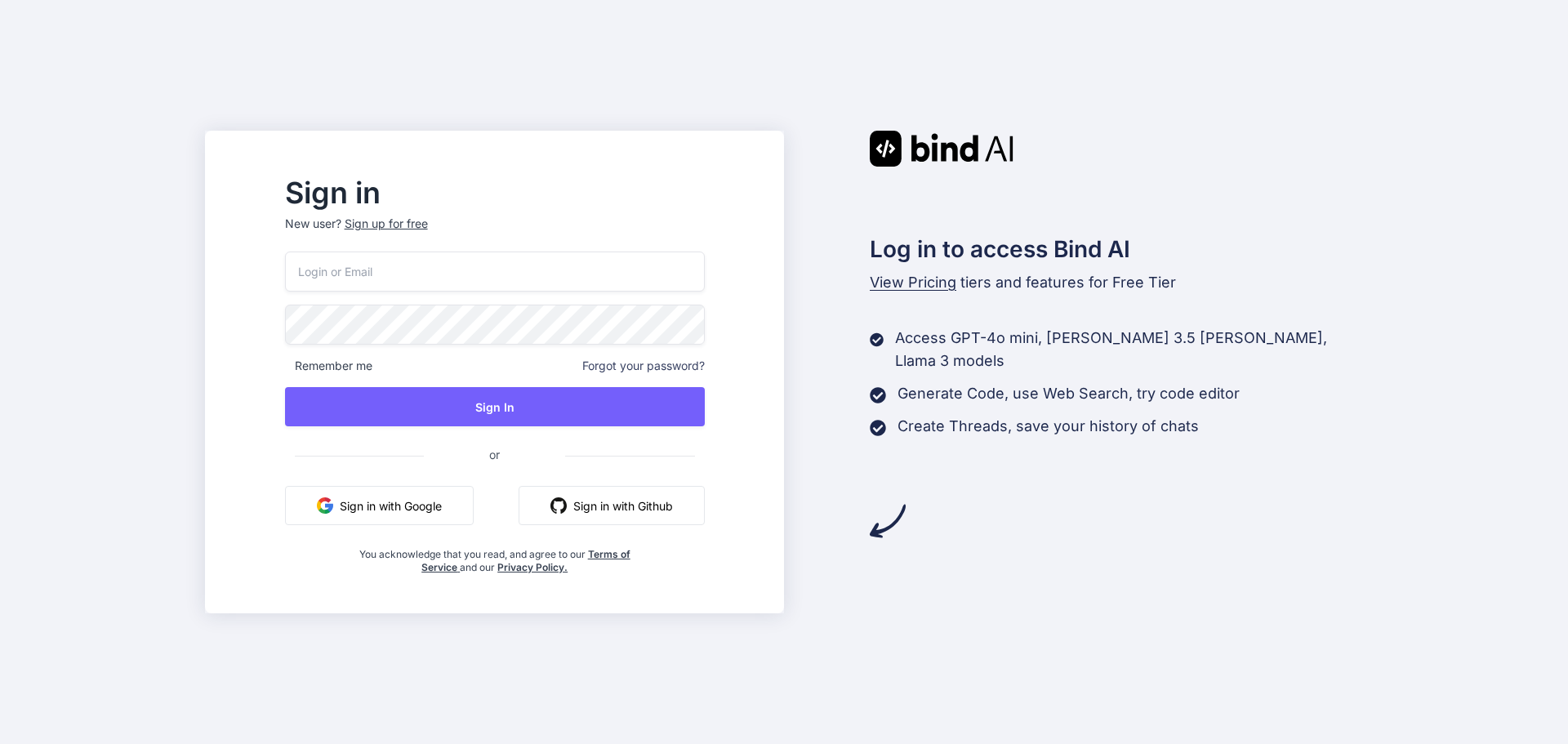
click at [432, 271] on input "email" at bounding box center [495, 271] width 420 height 40
type input "[EMAIL_ADDRESS][DOMAIN_NAME]"
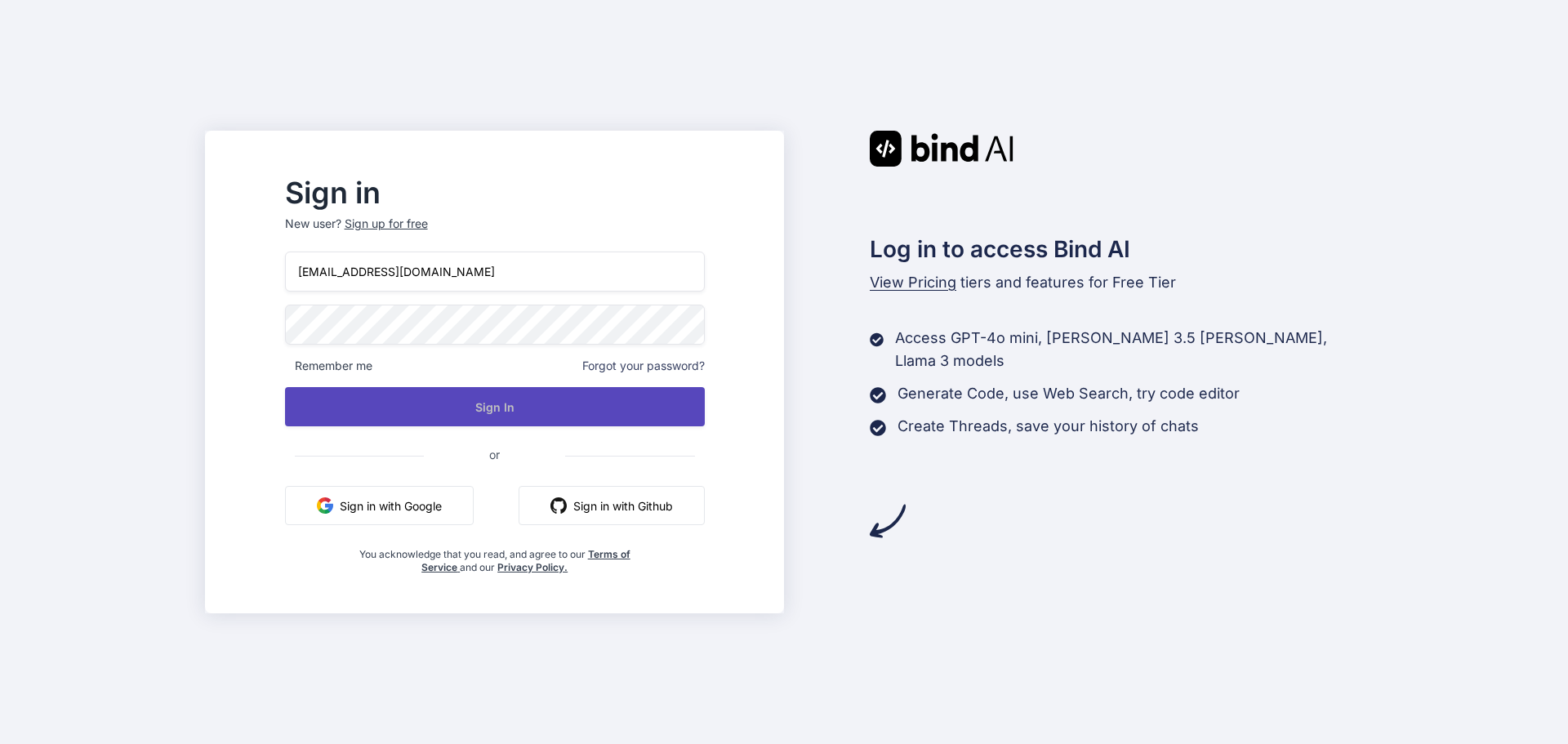
click at [555, 391] on button "Sign In" at bounding box center [495, 406] width 420 height 39
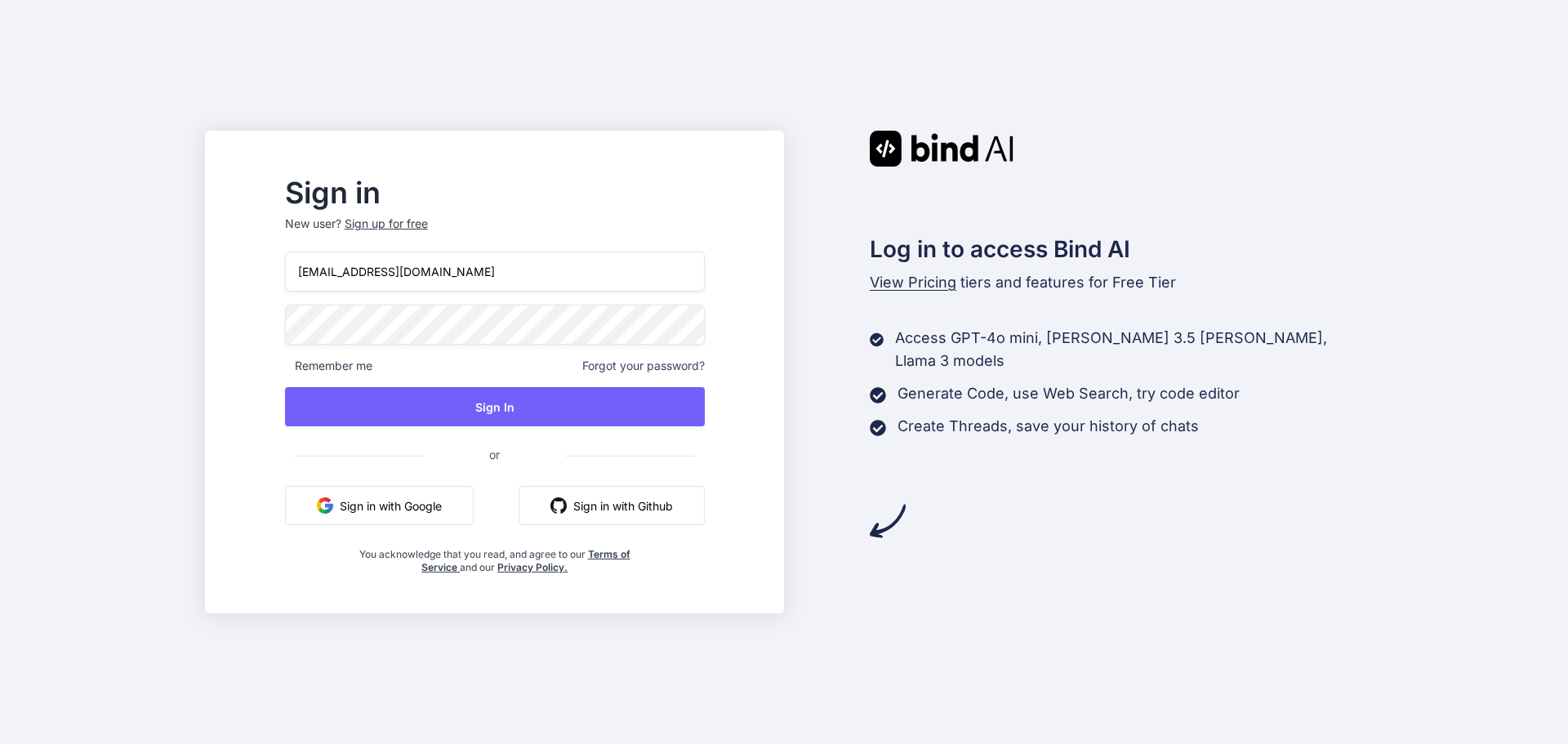
click at [424, 222] on div "Sign up for free" at bounding box center [386, 224] width 83 height 16
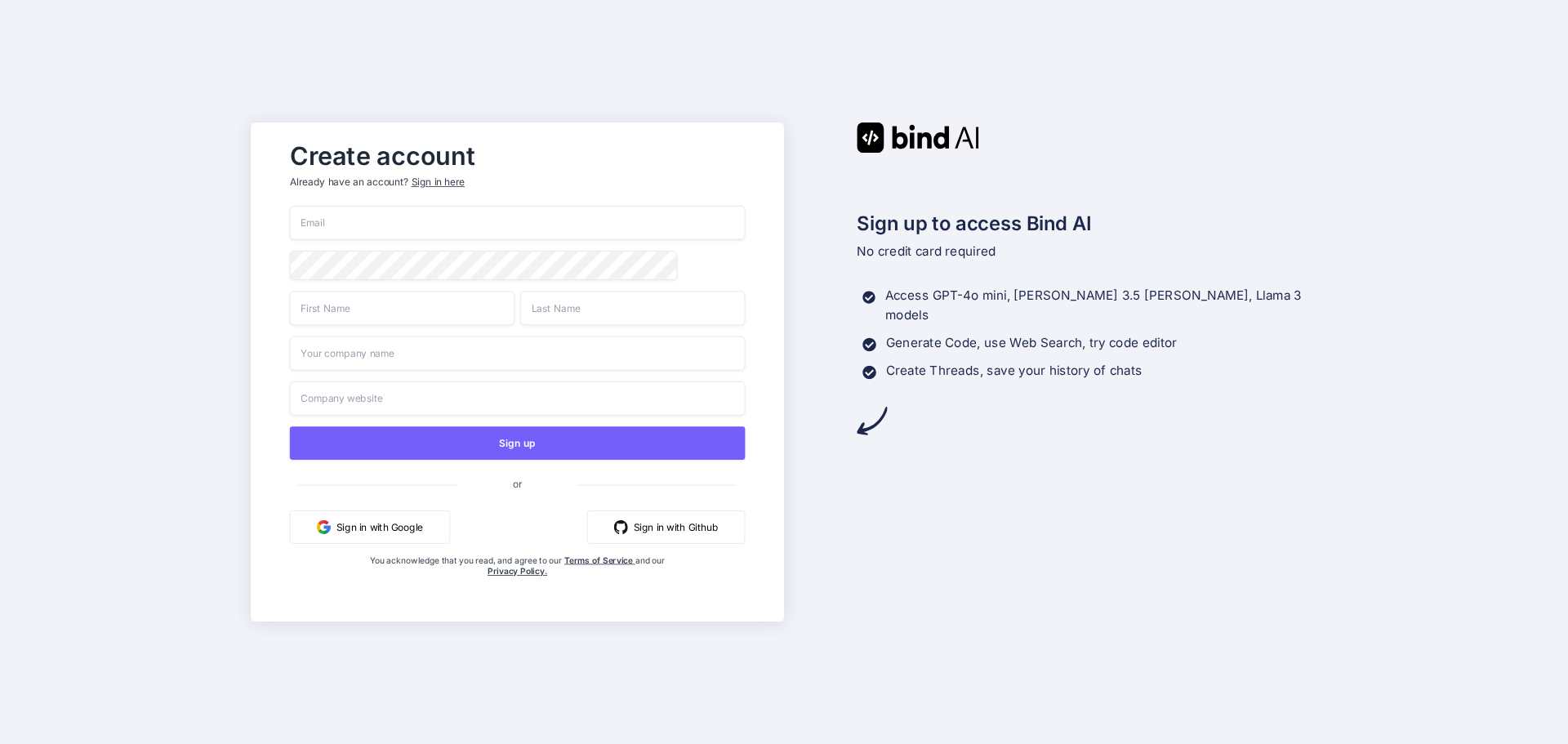
type input "[EMAIL_ADDRESS][DOMAIN_NAME]"
click at [381, 308] on input "text" at bounding box center [402, 307] width 224 height 34
type input "Colten"
click at [596, 307] on input "text" at bounding box center [633, 307] width 224 height 34
type input "M"
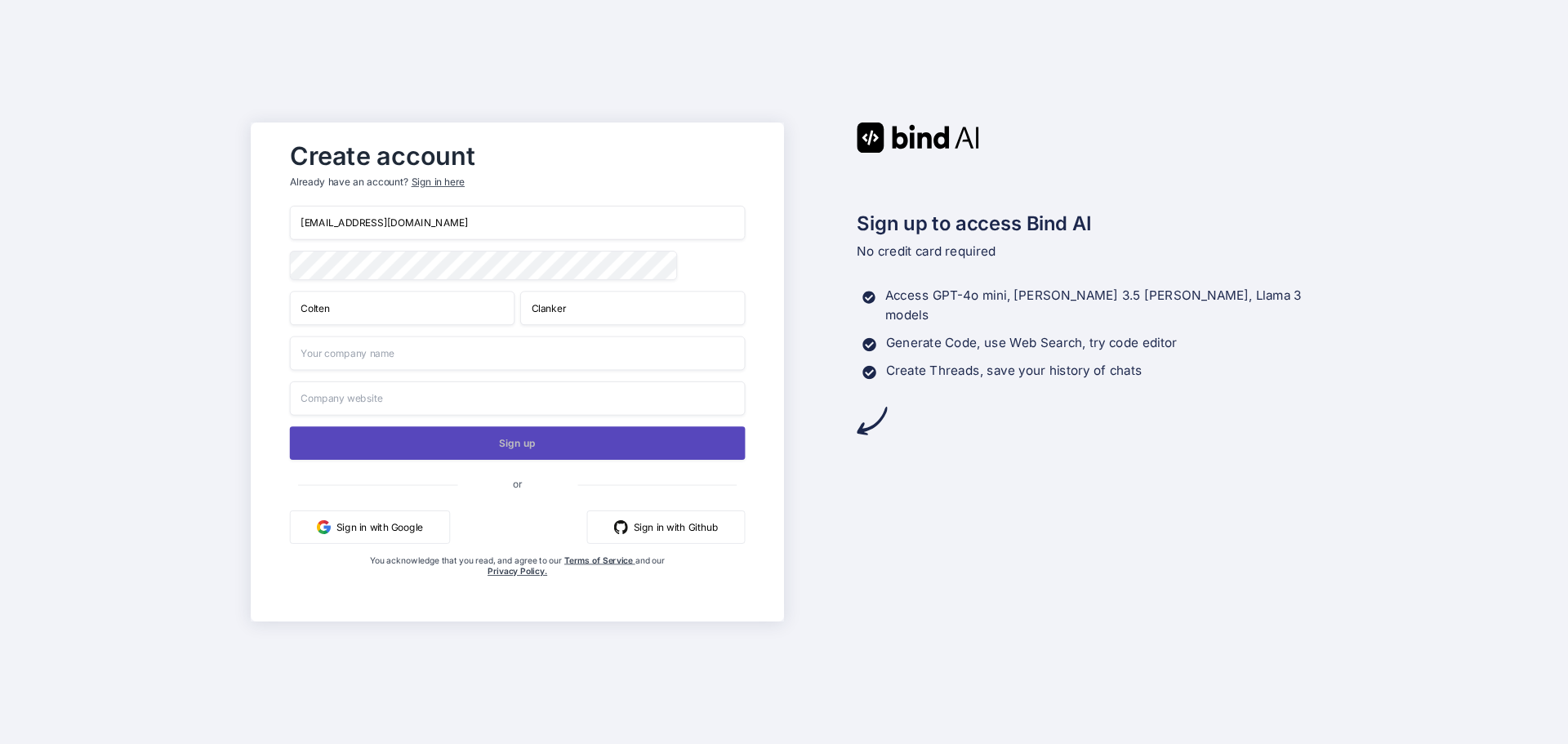
type input "Clanker"
click at [470, 444] on button "Sign up" at bounding box center [518, 444] width 456 height 34
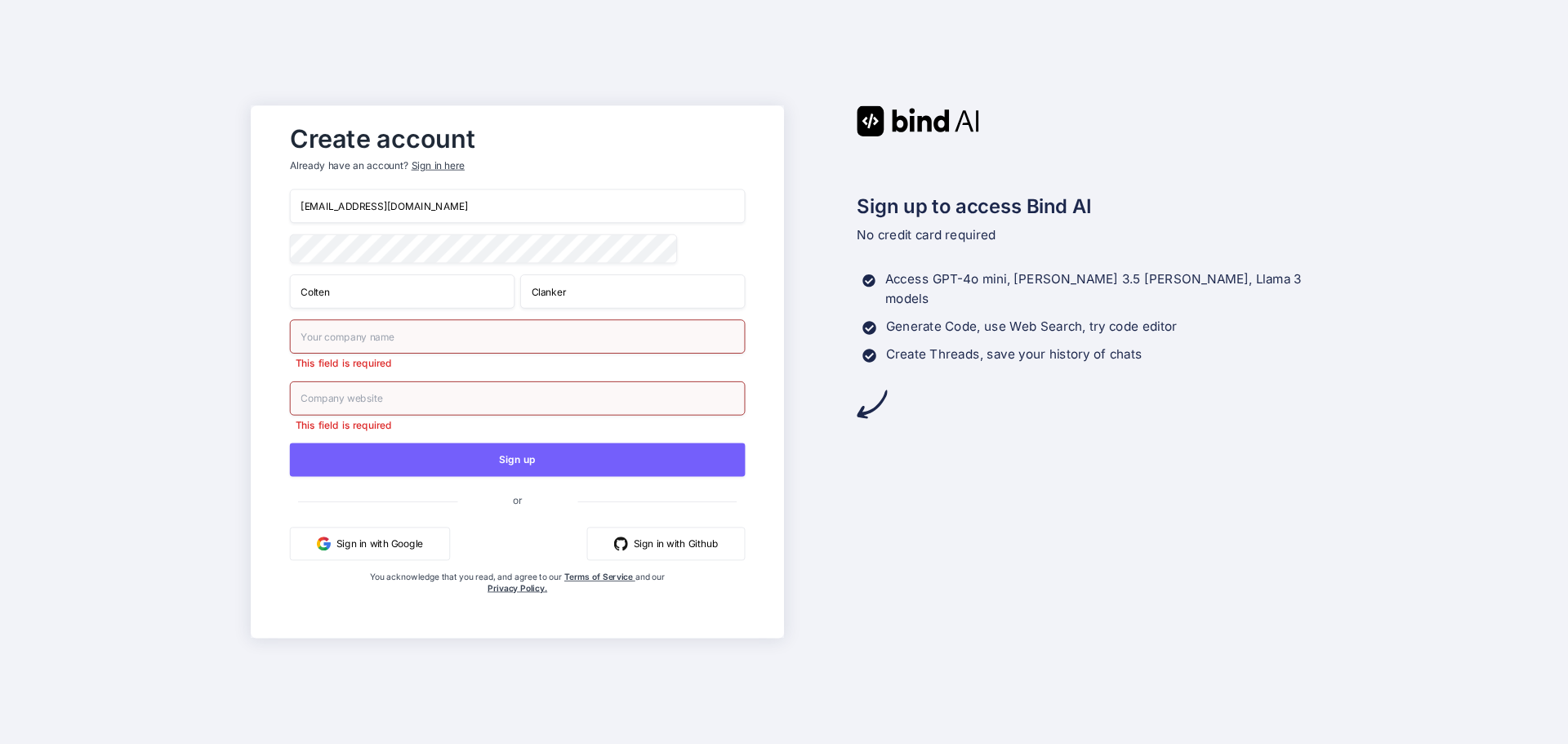
click at [414, 333] on input "text" at bounding box center [518, 336] width 456 height 34
type input "clanker.io"
click at [405, 396] on input "text" at bounding box center [518, 399] width 456 height 34
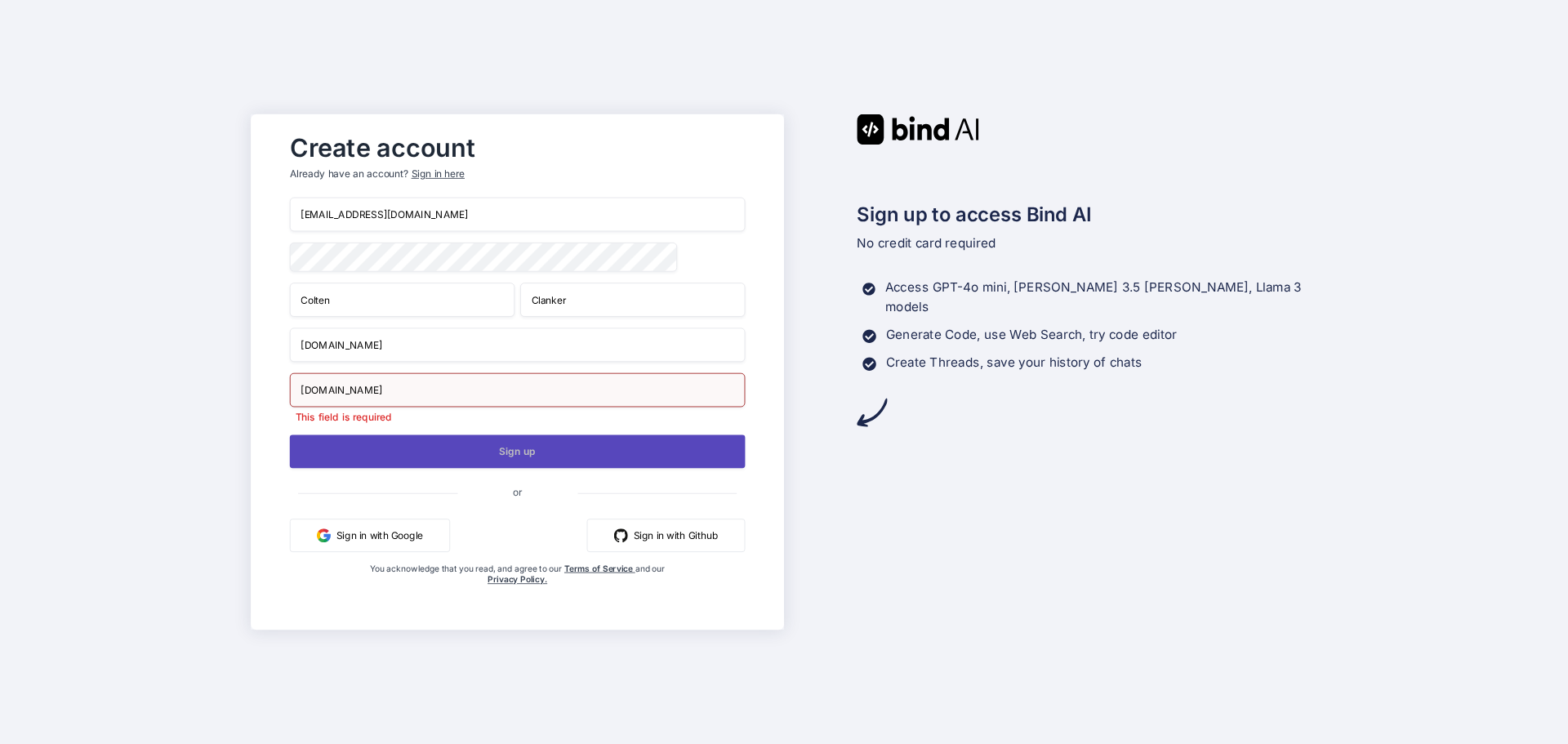
type input "diddycorporation.com"
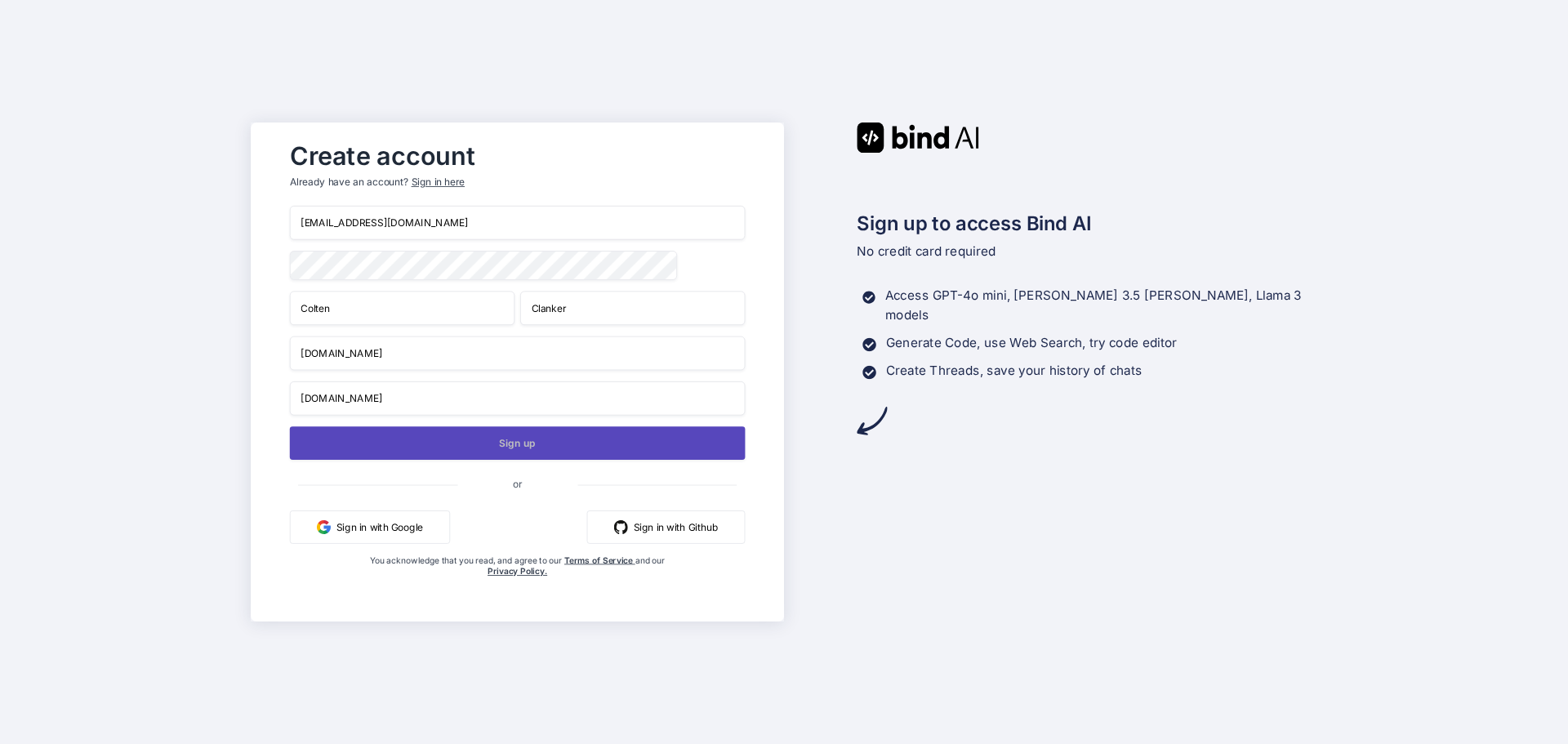
click at [451, 442] on button "Sign up" at bounding box center [518, 444] width 456 height 34
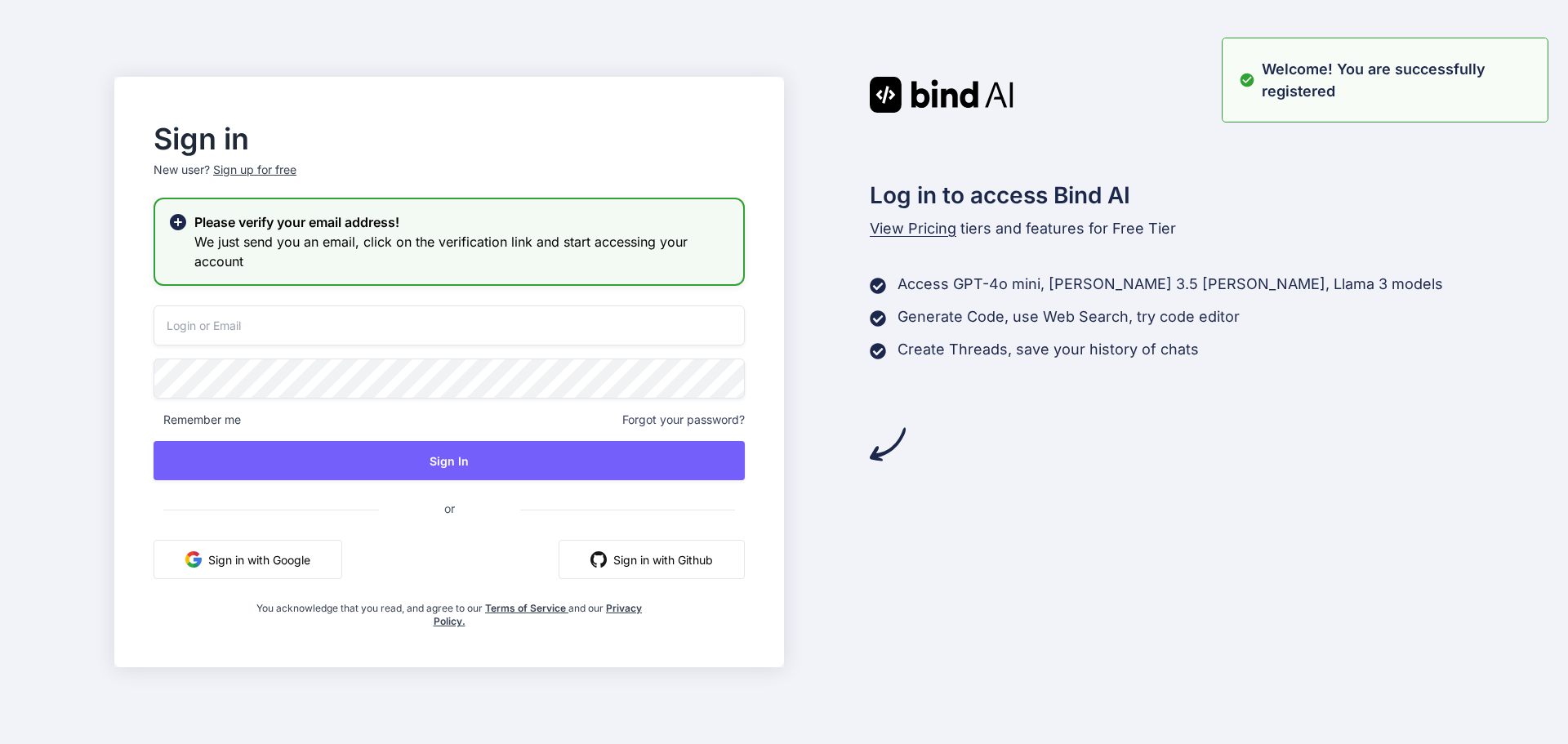
type input "310cem17@students.olatheschools.com"
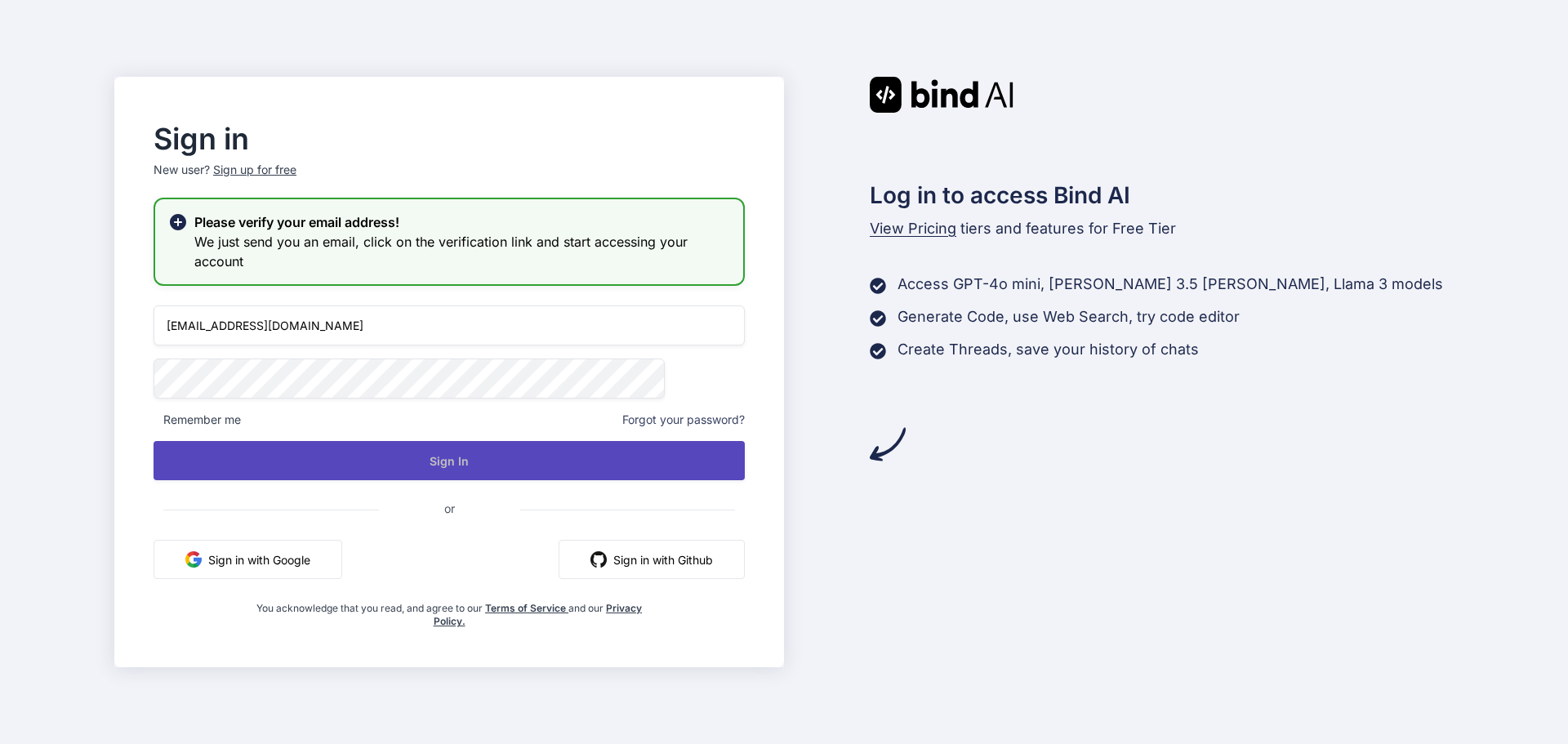
drag, startPoint x: 523, startPoint y: 450, endPoint x: 520, endPoint y: 466, distance: 16.3
click at [517, 463] on button "Sign In" at bounding box center [449, 460] width 591 height 39
click at [503, 459] on button "Sign In" at bounding box center [449, 460] width 591 height 39
click at [504, 458] on button "Signing In..." at bounding box center [449, 460] width 591 height 39
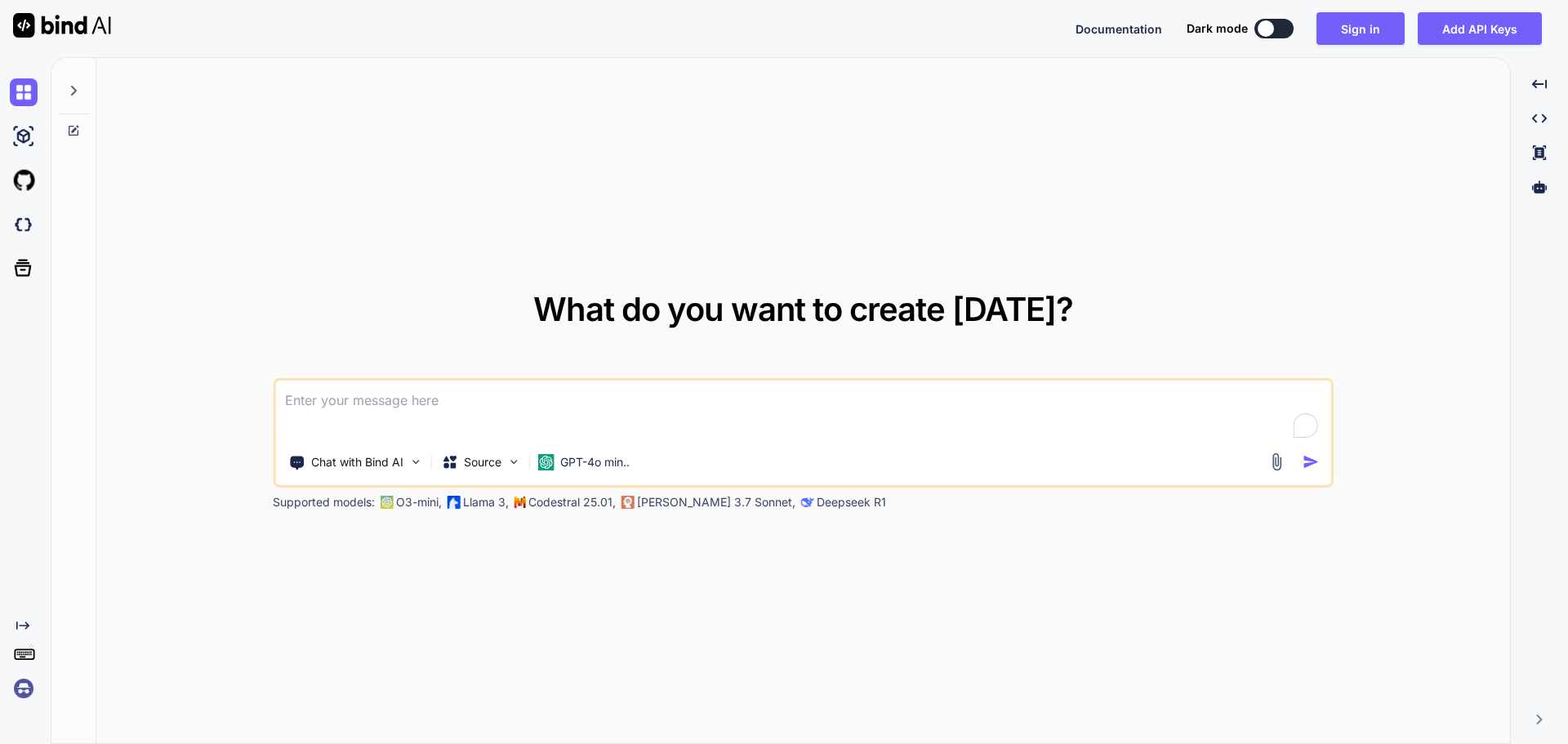
type textarea "x"
paste textarea "To enrich screen reader interactions, please activate Accessibility in Grammarl…"
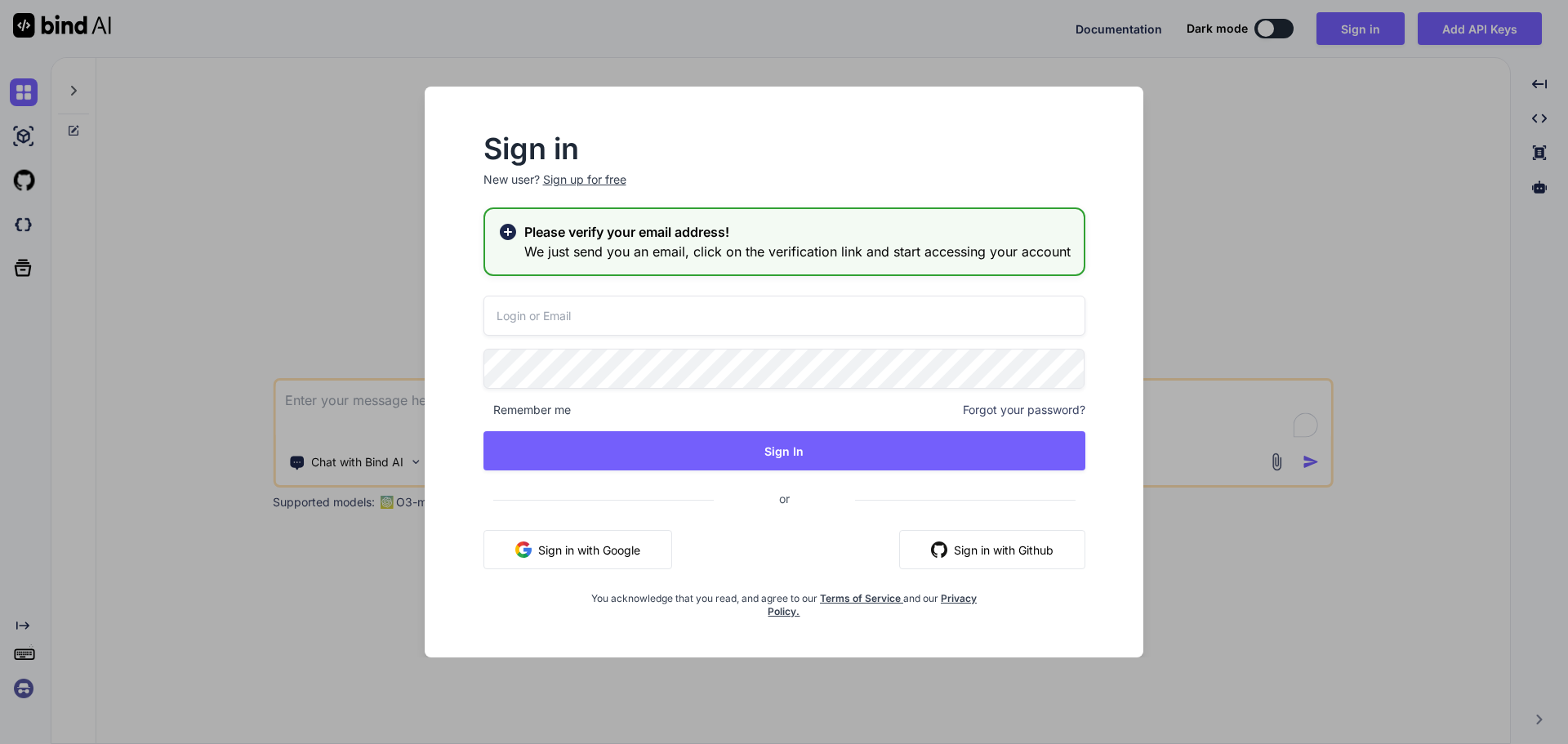
type input "[EMAIL_ADDRESS][DOMAIN_NAME]"
drag, startPoint x: 1380, startPoint y: 261, endPoint x: 1386, endPoint y: 276, distance: 16.2
click at [1375, 262] on div "Sign in New user? Sign up for free Please verify your email address! We just se…" at bounding box center [784, 372] width 1568 height 744
